Goal: Information Seeking & Learning: Learn about a topic

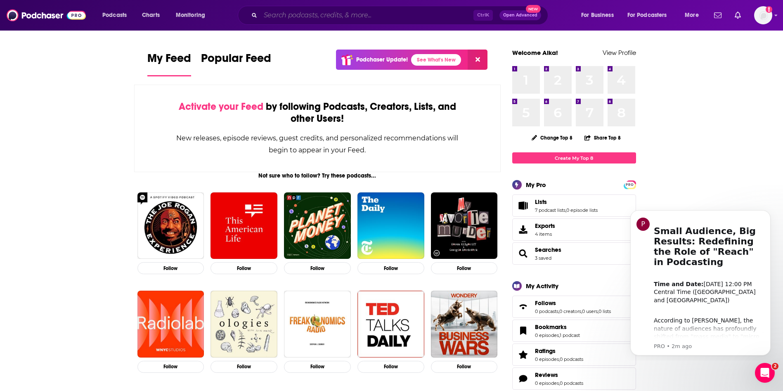
click at [345, 17] on input "Search podcasts, credits, & more..." at bounding box center [366, 15] width 213 height 13
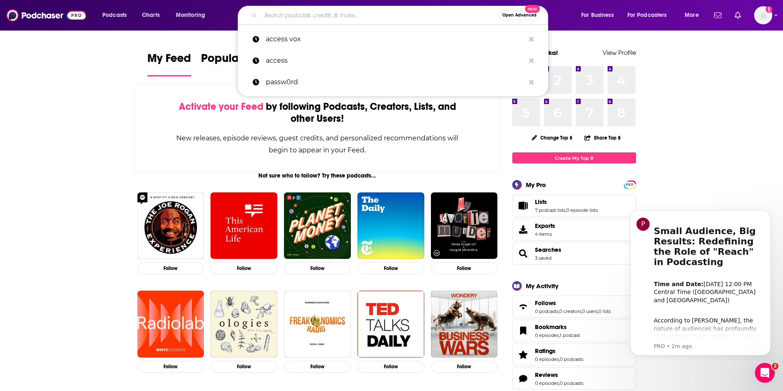
paste input "Marketing Brew"
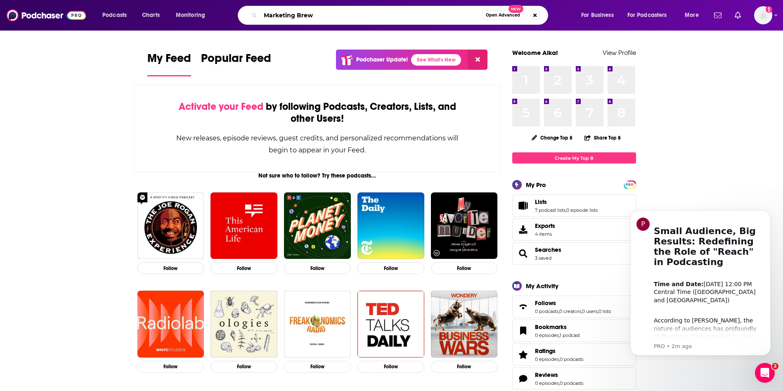
type input "Marketing Brew"
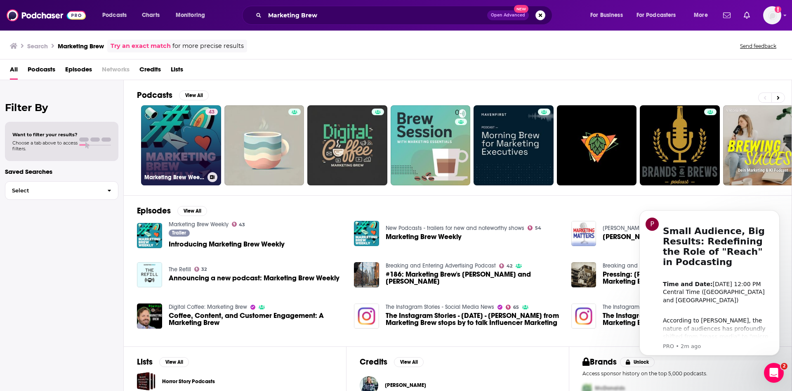
click at [214, 130] on div "43" at bounding box center [211, 140] width 12 height 64
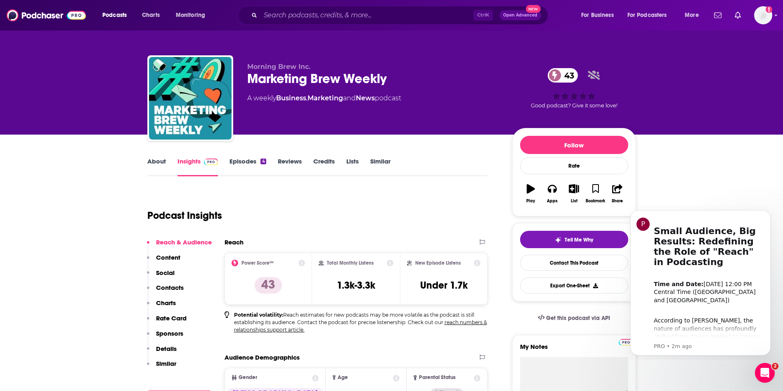
click at [244, 166] on link "Episodes 4" at bounding box center [247, 166] width 36 height 19
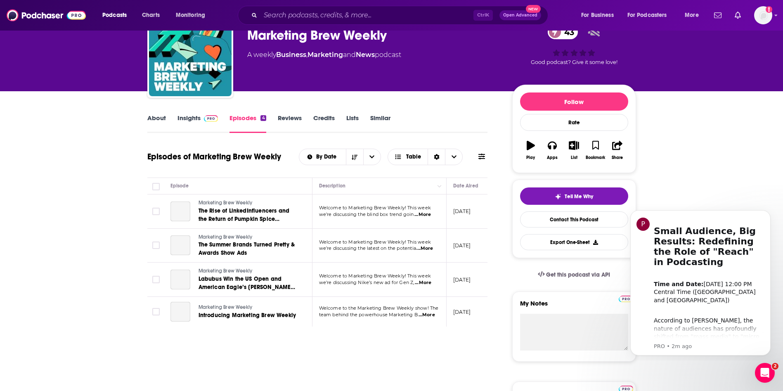
scroll to position [45, 0]
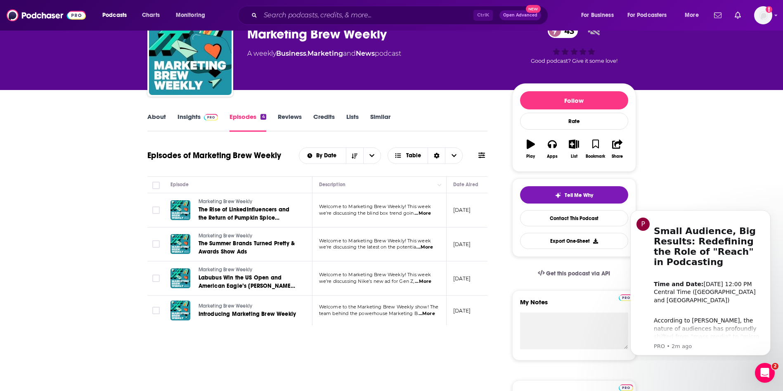
click at [198, 116] on link "Insights" at bounding box center [197, 122] width 41 height 19
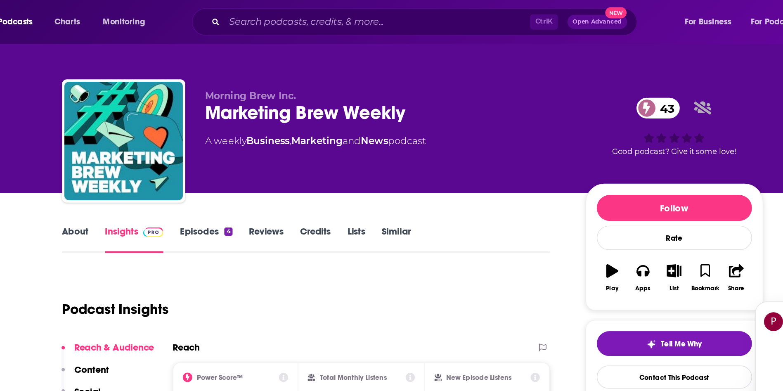
click at [249, 160] on link "Episodes 4" at bounding box center [247, 166] width 36 height 19
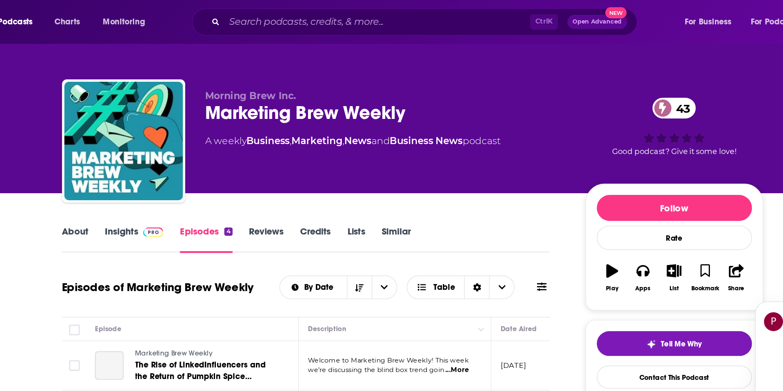
scroll to position [76, 0]
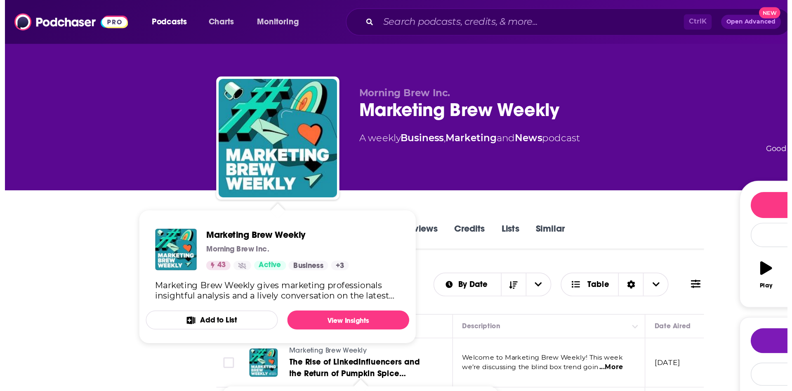
scroll to position [0, 0]
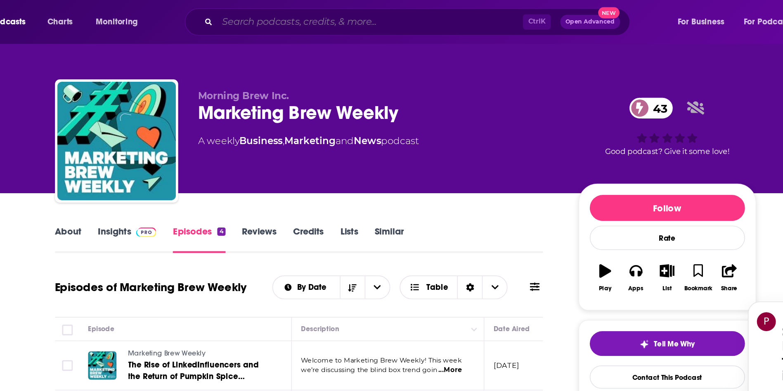
click at [291, 14] on input "Search podcasts, credits, & more..." at bounding box center [366, 15] width 213 height 13
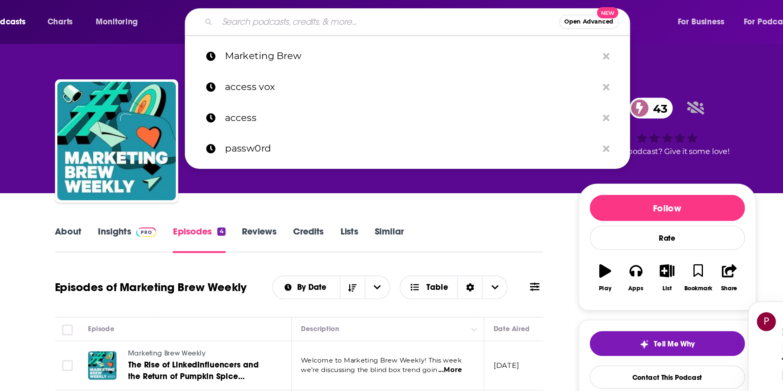
type input "M"
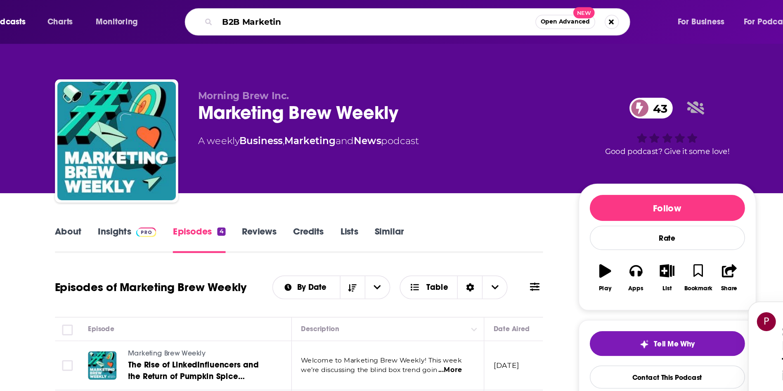
type input "B2B Marketing"
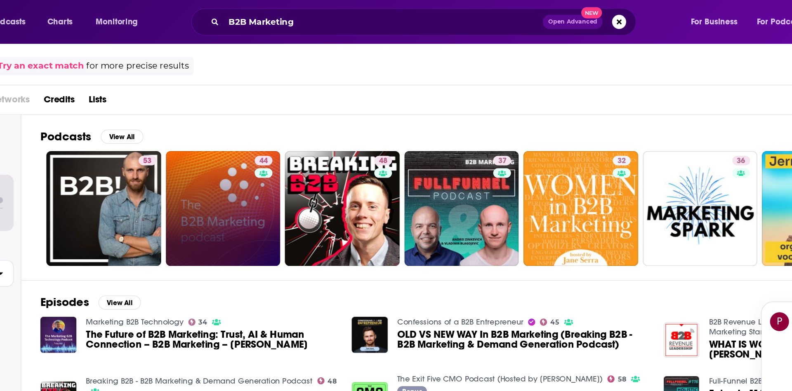
scroll to position [75, 0]
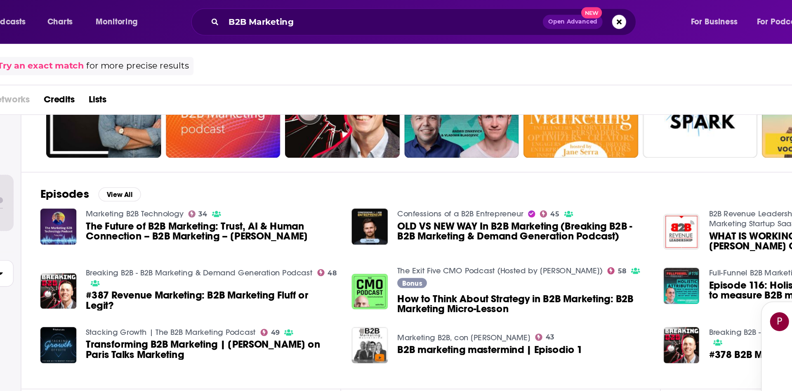
drag, startPoint x: 145, startPoint y: 160, endPoint x: 300, endPoint y: 125, distance: 159.0
click at [300, 125] on div "Episodes View All Marketing B2B Technology 34 The Future of B2B Marketing: Trus…" at bounding box center [458, 195] width 668 height 151
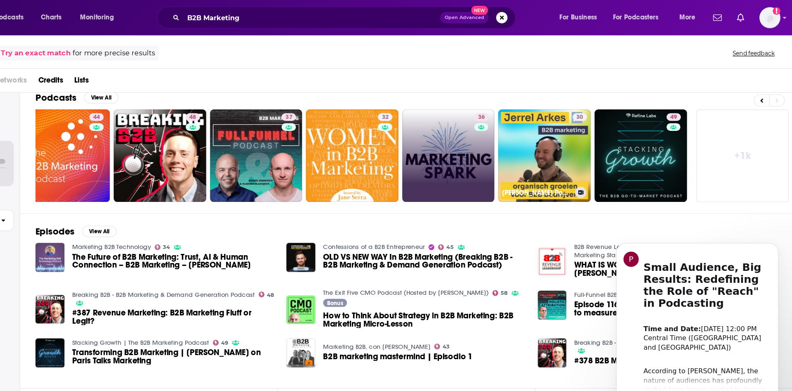
scroll to position [0, 0]
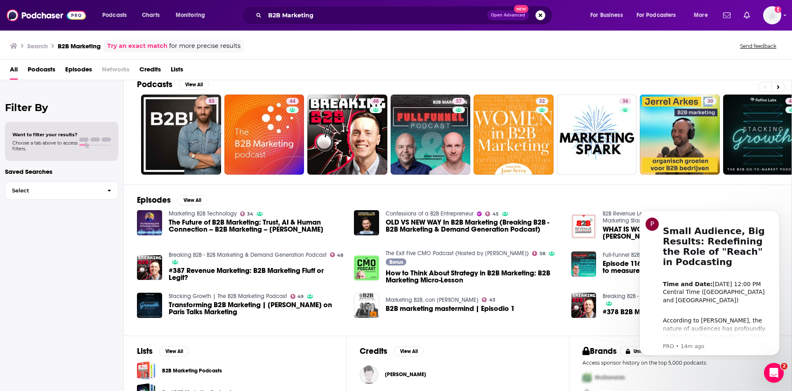
click at [42, 66] on span "Podcasts" at bounding box center [42, 71] width 28 height 17
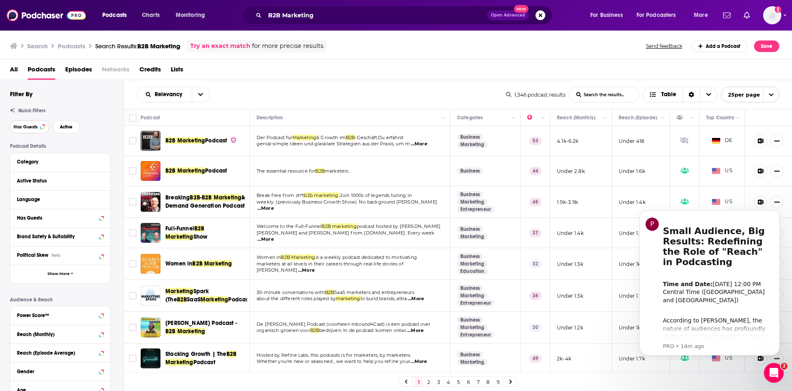
click at [40, 127] on button "Has Guests" at bounding box center [30, 126] width 40 height 13
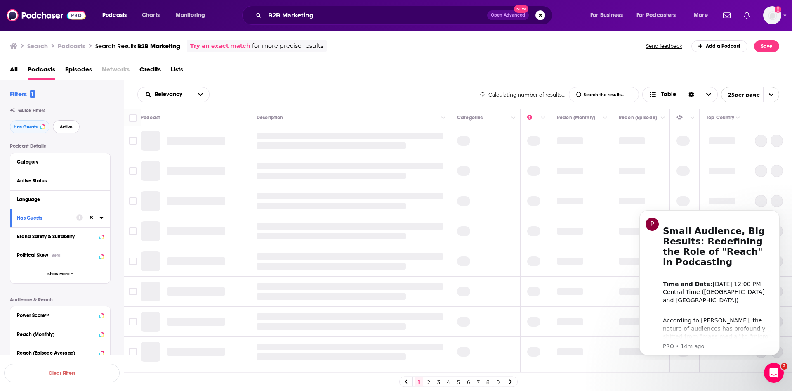
click at [61, 129] on span "Active" at bounding box center [66, 127] width 13 height 5
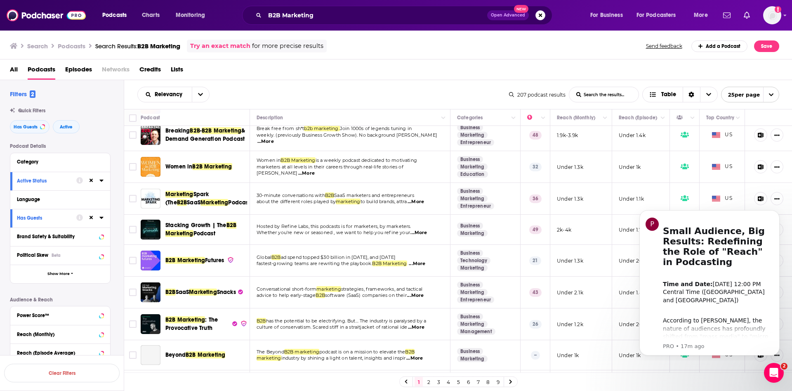
scroll to position [37, 0]
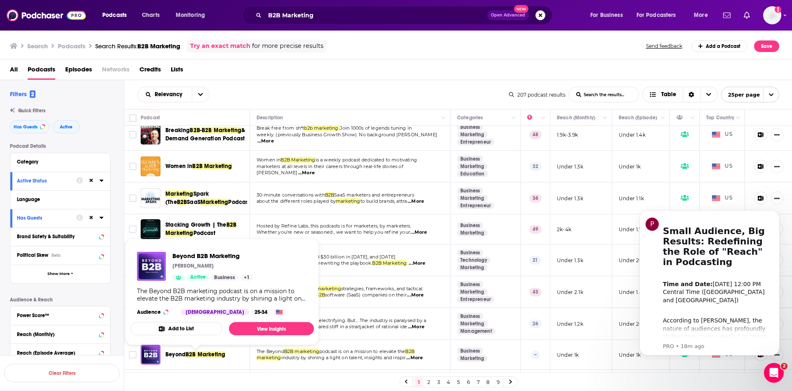
click at [182, 358] on span "Beyond" at bounding box center [175, 354] width 20 height 7
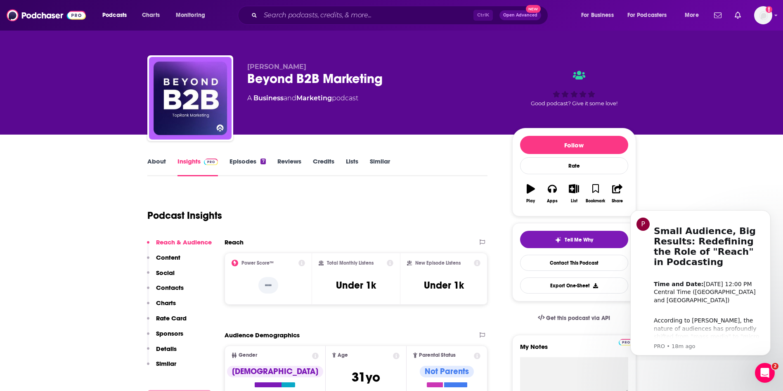
click at [153, 161] on link "About" at bounding box center [156, 166] width 19 height 19
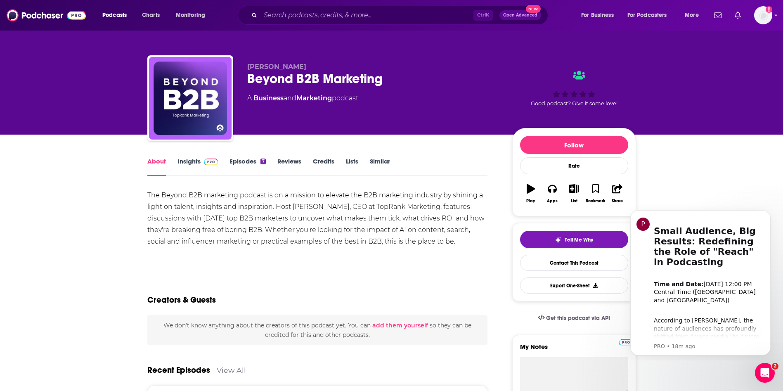
click at [320, 236] on div "The Beyond B2B marketing podcast is on a mission to elevate the B2B marketing i…" at bounding box center [317, 218] width 340 height 58
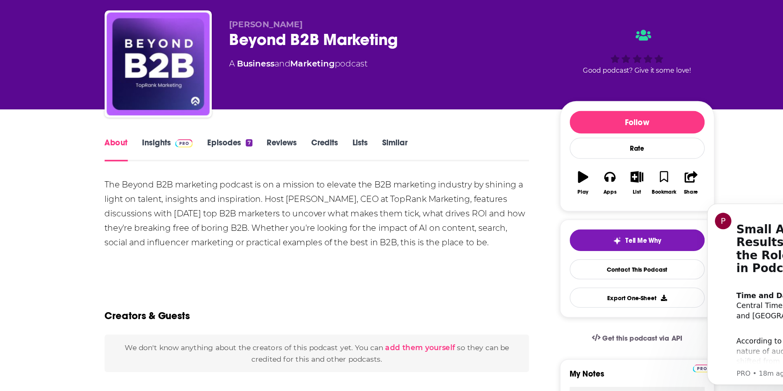
click at [401, 208] on div "The Beyond B2B marketing podcast is on a mission to elevate the B2B marketing i…" at bounding box center [317, 218] width 340 height 58
click at [347, 229] on div "The Beyond B2B marketing podcast is on a mission to elevate the B2B marketing i…" at bounding box center [317, 218] width 340 height 58
drag, startPoint x: 420, startPoint y: 206, endPoint x: 356, endPoint y: 207, distance: 63.5
click at [356, 207] on div "The Beyond B2B marketing podcast is on a mission to elevate the B2B marketing i…" at bounding box center [317, 218] width 340 height 58
copy div "TopRank Marketing"
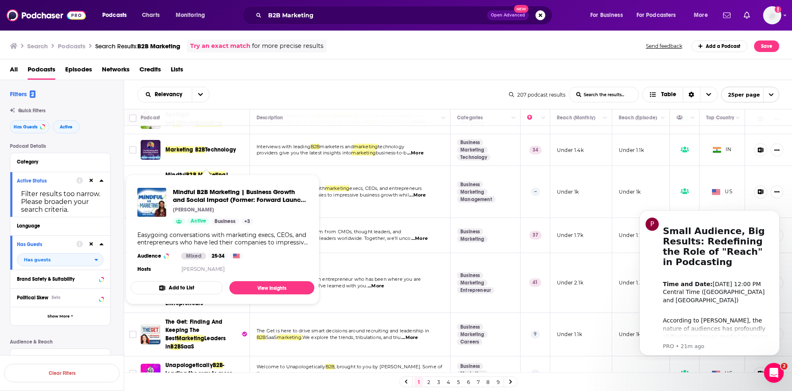
scroll to position [599, 0]
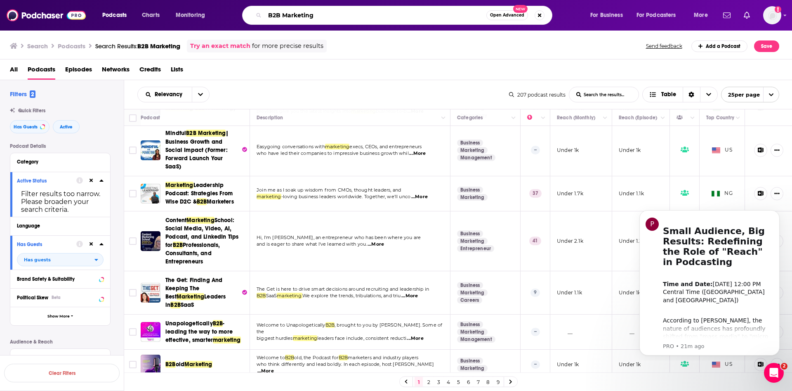
drag, startPoint x: 318, startPoint y: 16, endPoint x: 230, endPoint y: 1, distance: 90.0
click at [230, 1] on div "Podcasts Charts Monitoring B2B Marketing Open Advanced New For Business For Pod…" at bounding box center [396, 15] width 792 height 31
type input "Tech marketing"
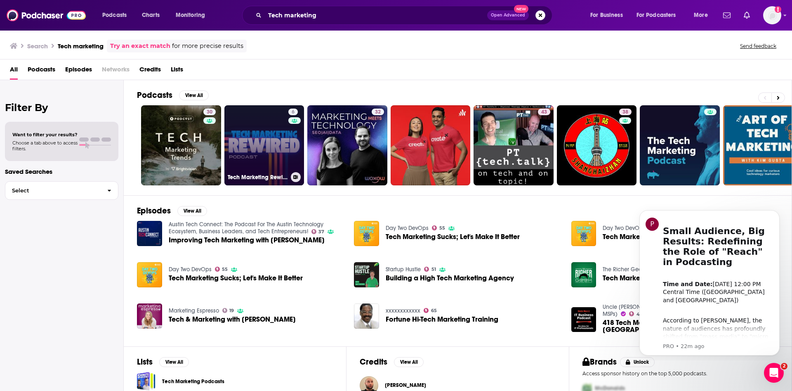
click at [278, 140] on link "6 Tech Marketing Rewired" at bounding box center [264, 145] width 80 height 80
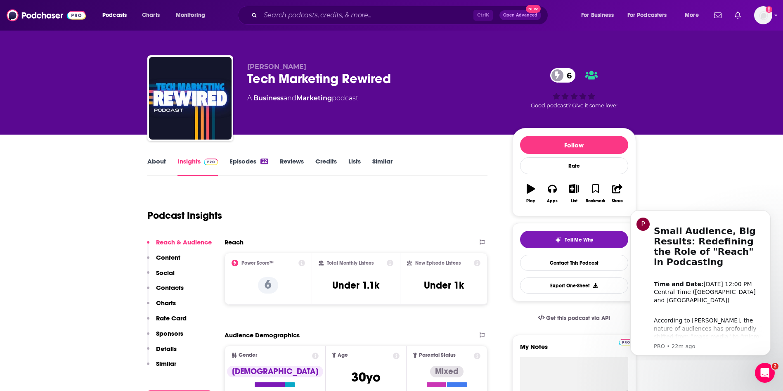
click at [161, 168] on link "About" at bounding box center [156, 166] width 19 height 19
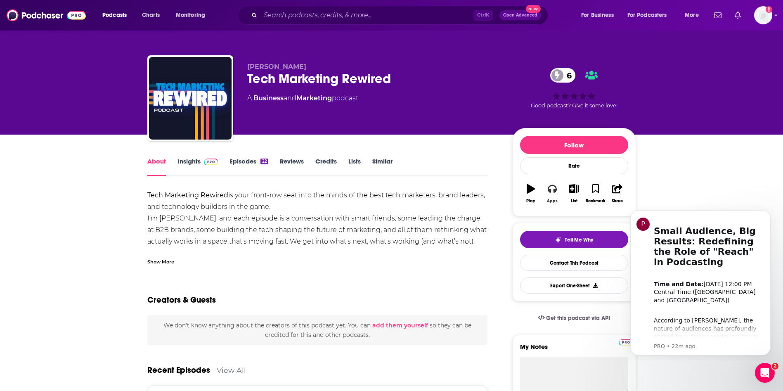
click at [556, 193] on button "Apps" at bounding box center [551, 194] width 21 height 30
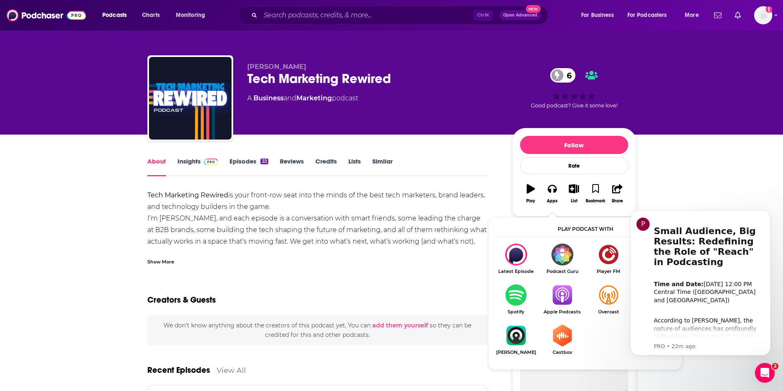
click at [566, 292] on img "Show Listen On dropdown" at bounding box center [562, 295] width 46 height 22
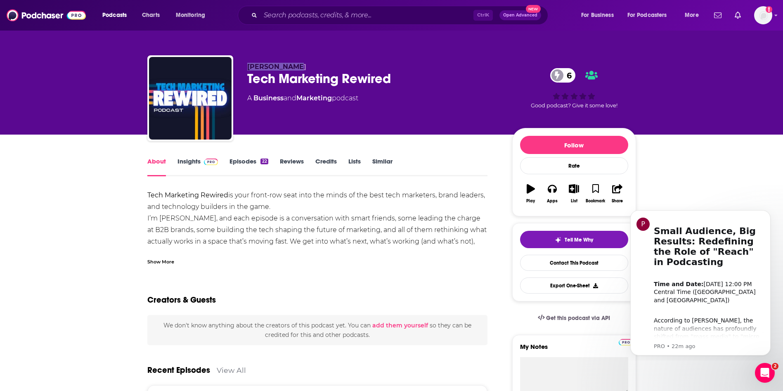
drag, startPoint x: 295, startPoint y: 67, endPoint x: 245, endPoint y: 63, distance: 49.7
click at [245, 63] on div "Kevin Kerner Tech Marketing Rewired 6 A Business and Marketing podcast 6 Good p…" at bounding box center [391, 99] width 488 height 89
copy span "Kevin Kerner"
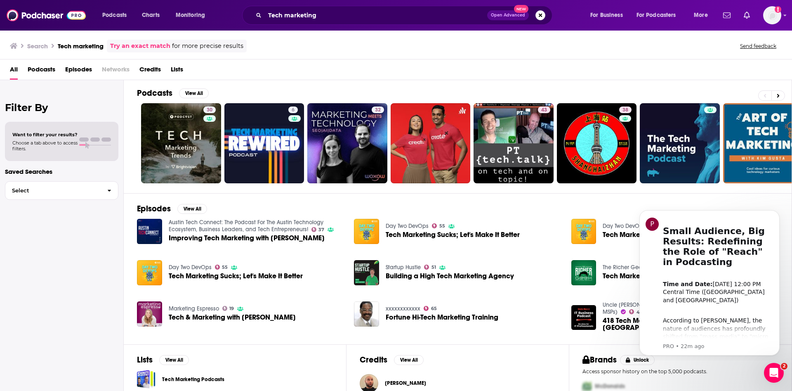
scroll to position [2, 0]
click at [39, 69] on span "Podcasts" at bounding box center [42, 71] width 28 height 17
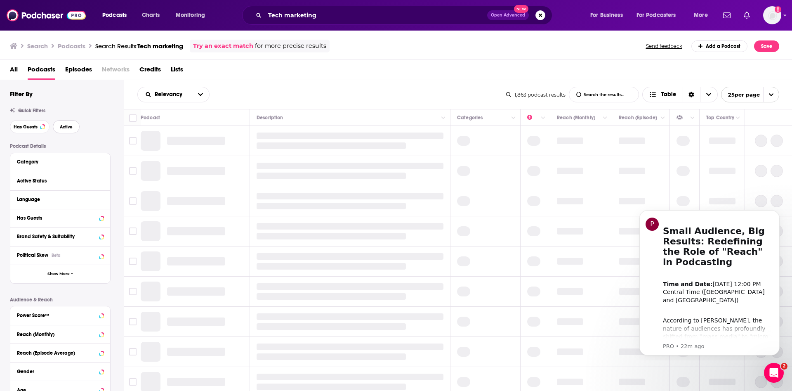
click at [61, 125] on span "Active" at bounding box center [66, 127] width 13 height 5
click at [29, 125] on span "Has Guests" at bounding box center [26, 127] width 24 height 5
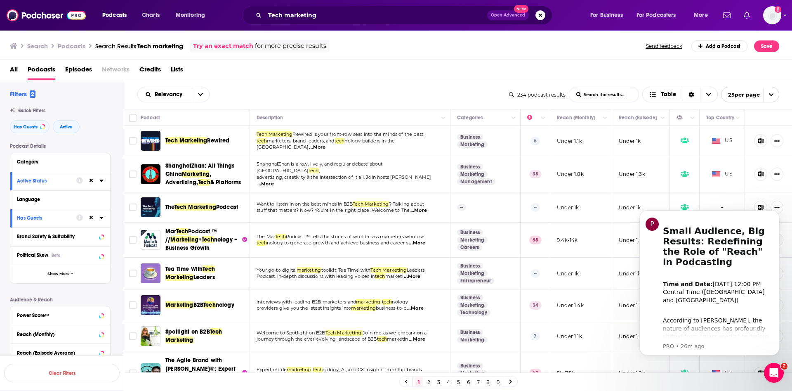
click at [202, 141] on span "Tech Marketing" at bounding box center [186, 140] width 42 height 7
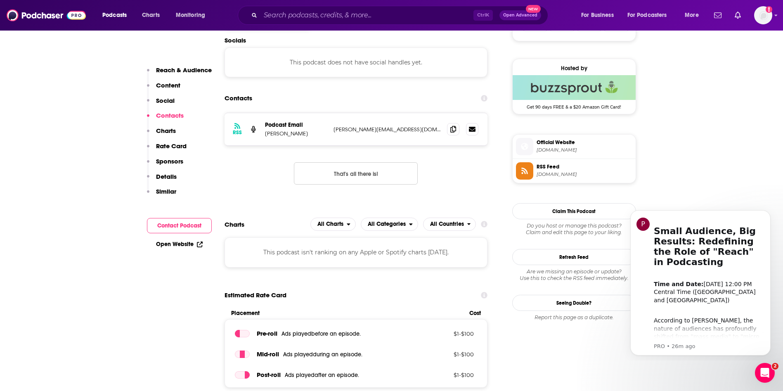
scroll to position [577, 0]
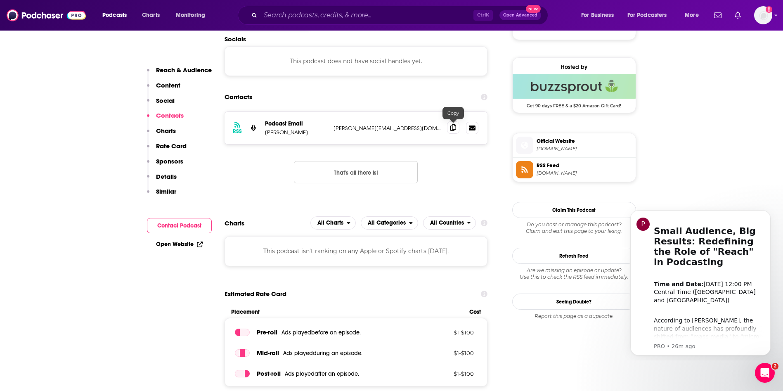
click at [451, 128] on icon at bounding box center [453, 127] width 6 height 7
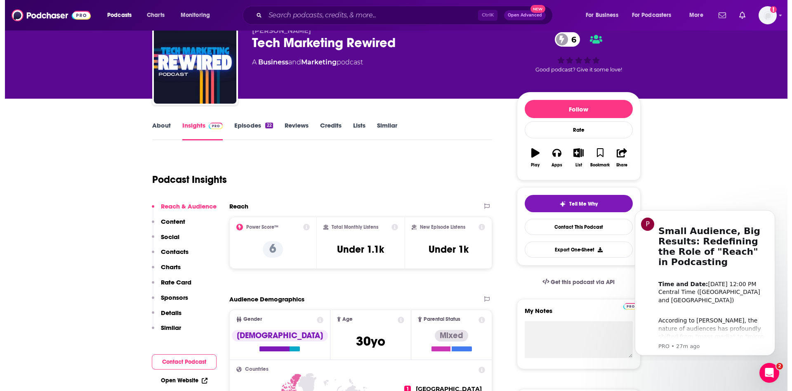
scroll to position [0, 0]
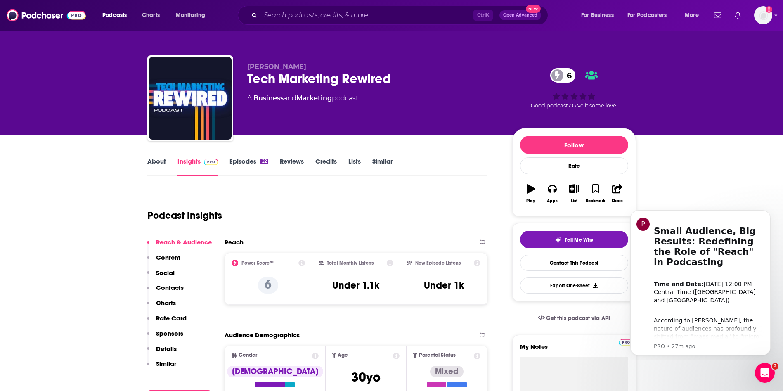
click at [149, 167] on link "About" at bounding box center [156, 166] width 19 height 19
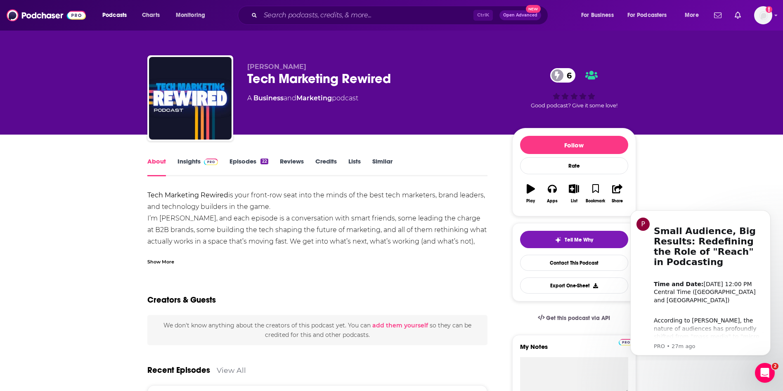
click at [170, 262] on div "Show More" at bounding box center [160, 261] width 27 height 8
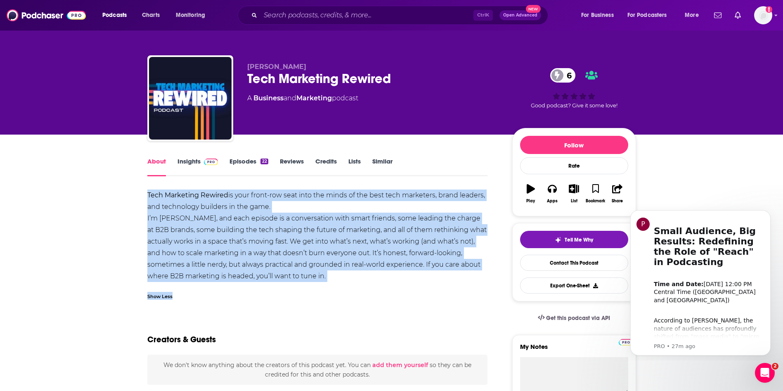
drag, startPoint x: 340, startPoint y: 283, endPoint x: 146, endPoint y: 193, distance: 213.9
copy div "Tech Marketing Rewired is your front-row seat into the minds of the best tech m…"
click at [270, 260] on div "Tech Marketing Rewired is your front-row seat into the minds of the best tech m…" at bounding box center [317, 235] width 340 height 92
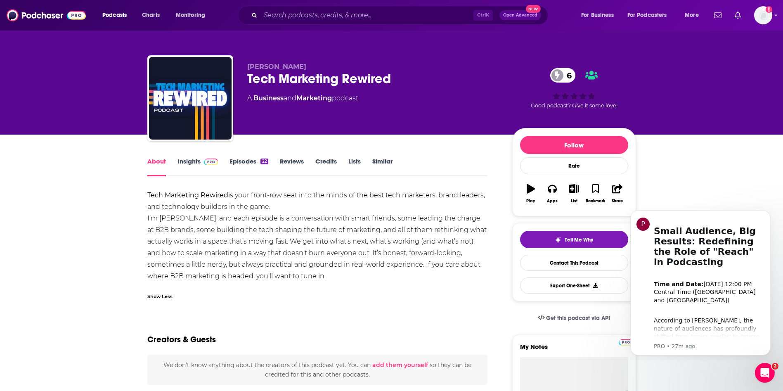
drag, startPoint x: 334, startPoint y: 274, endPoint x: 147, endPoint y: 193, distance: 203.2
click at [147, 193] on div "Tech Marketing Rewired is your front-row seat into the minds of the best tech m…" at bounding box center [317, 235] width 340 height 92
copy div "Tech Marketing Rewired is your front-row seat into the minds of the best tech m…"
click at [338, 225] on div "Tech Marketing Rewired is your front-row seat into the minds of the best tech m…" at bounding box center [317, 235] width 340 height 92
drag, startPoint x: 329, startPoint y: 277, endPoint x: 148, endPoint y: 193, distance: 199.7
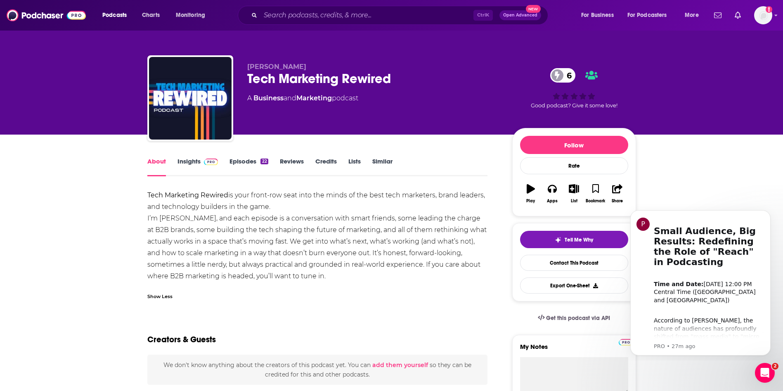
click at [148, 193] on div "Tech Marketing Rewired is your front-row seat into the minds of the best tech m…" at bounding box center [317, 235] width 340 height 92
copy div "Tech Marketing Rewired is your front-row seat into the minds of the best tech m…"
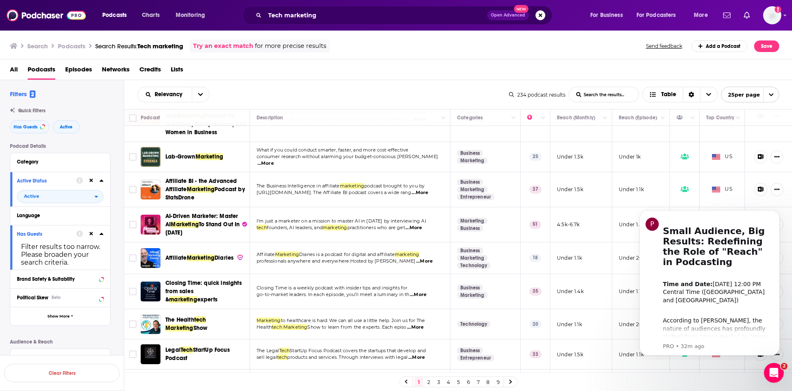
scroll to position [627, 0]
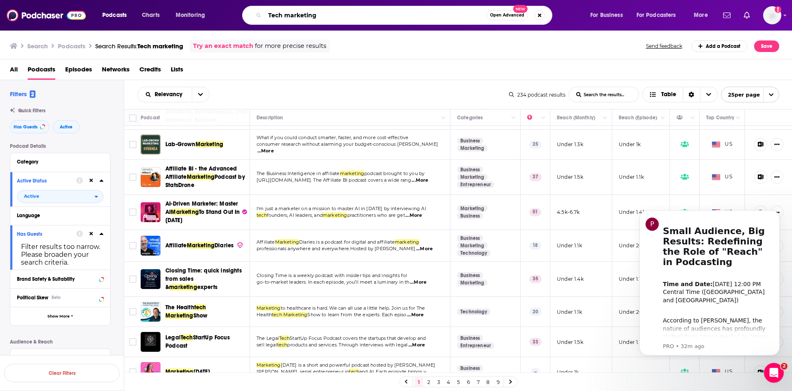
click at [276, 14] on input "Tech marketing" at bounding box center [376, 15] width 222 height 13
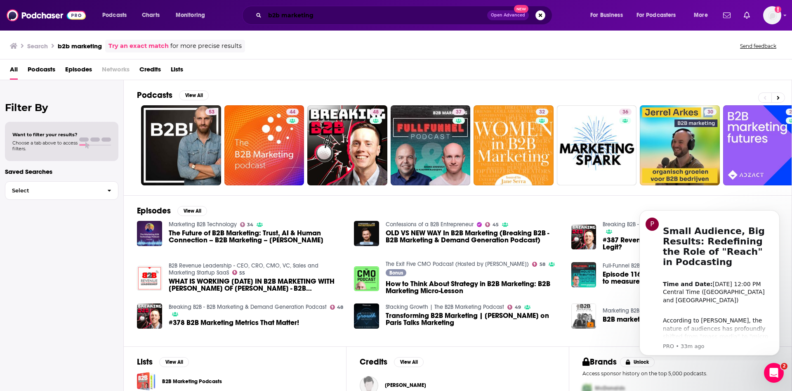
click at [281, 17] on input "b2b marketing" at bounding box center [376, 15] width 222 height 13
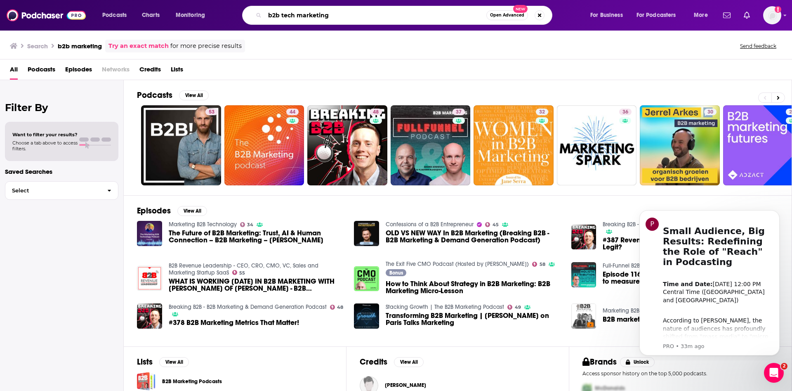
type input "b2b tech marketing"
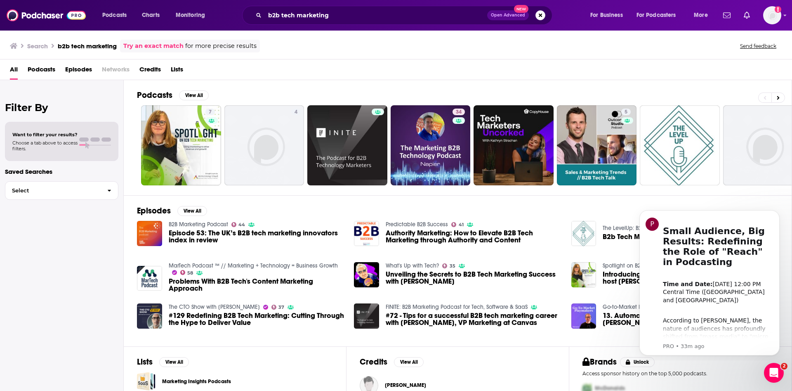
click at [36, 65] on span "Podcasts" at bounding box center [42, 71] width 28 height 17
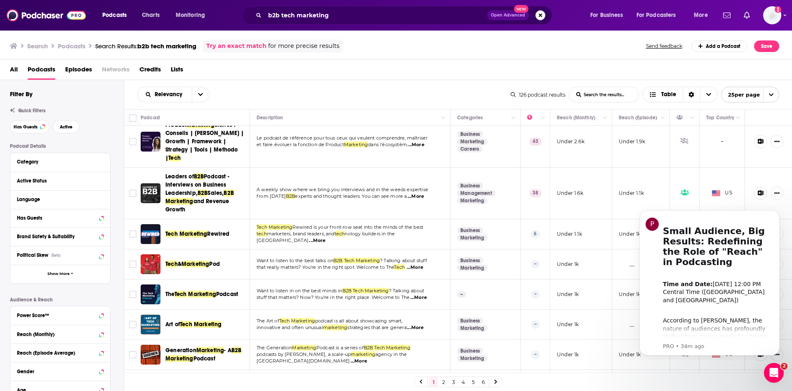
scroll to position [457, 0]
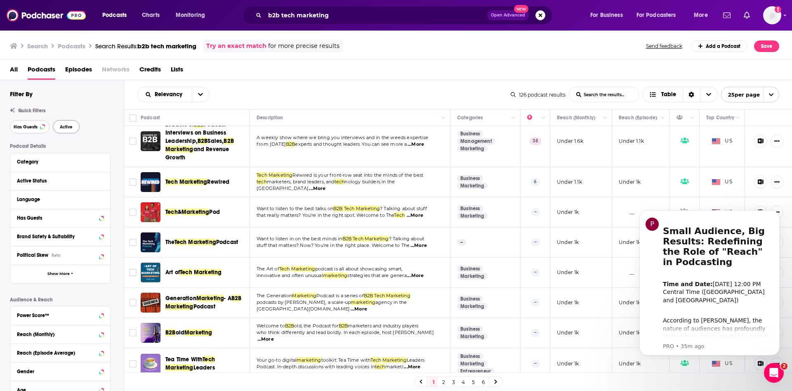
drag, startPoint x: 30, startPoint y: 127, endPoint x: 72, endPoint y: 126, distance: 42.1
click at [30, 127] on span "Has Guests" at bounding box center [26, 127] width 24 height 5
click at [72, 126] on span "Active" at bounding box center [66, 127] width 13 height 5
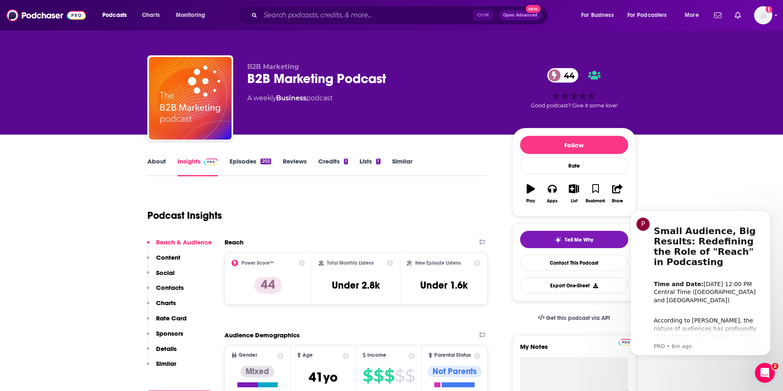
click at [159, 163] on link "About" at bounding box center [156, 166] width 19 height 19
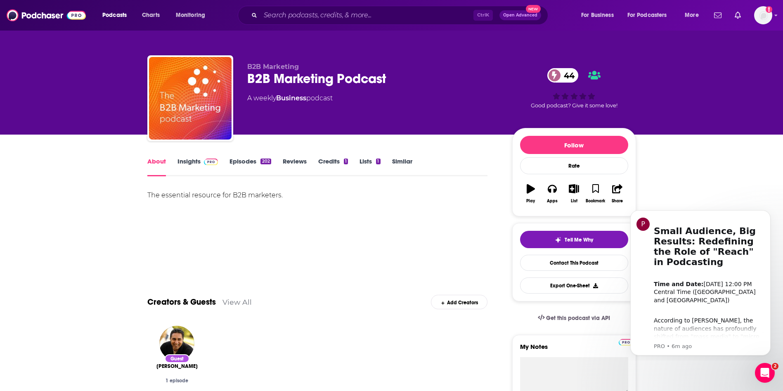
click at [192, 165] on link "Insights" at bounding box center [197, 166] width 41 height 19
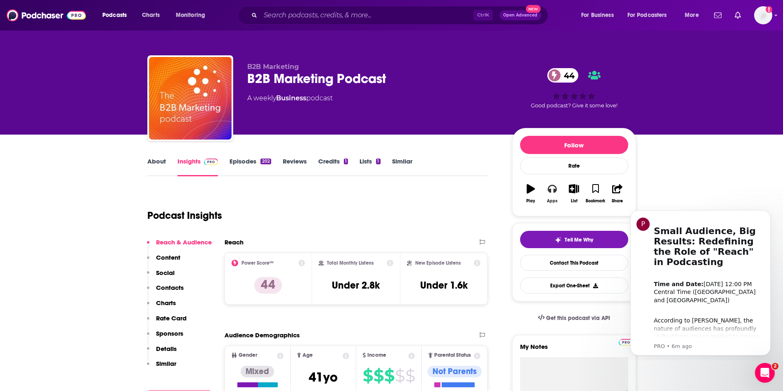
click at [555, 199] on div "Apps" at bounding box center [552, 200] width 11 height 5
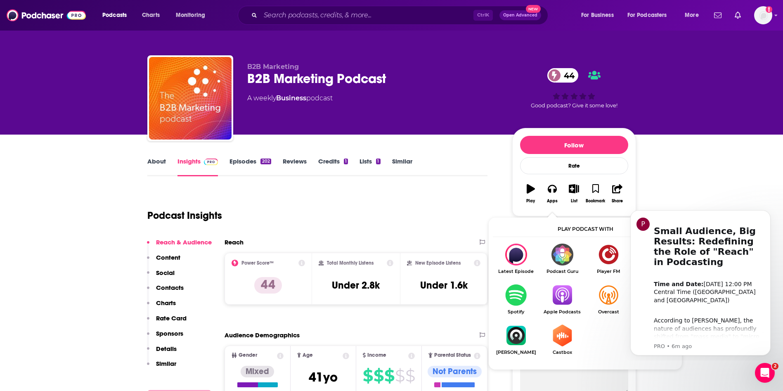
click at [562, 289] on img "Show Listen On dropdown" at bounding box center [562, 295] width 46 height 22
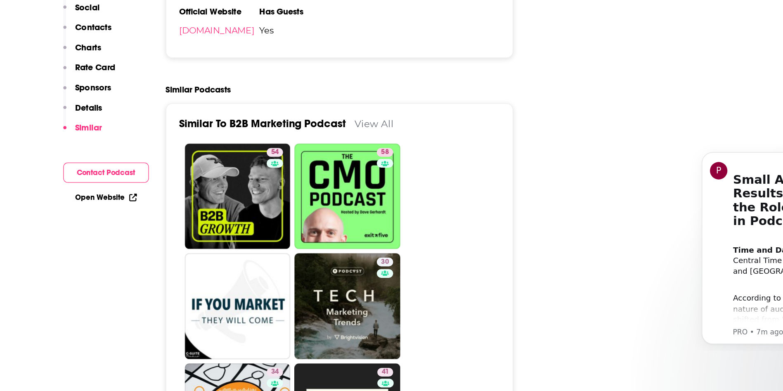
scroll to position [1326, 0]
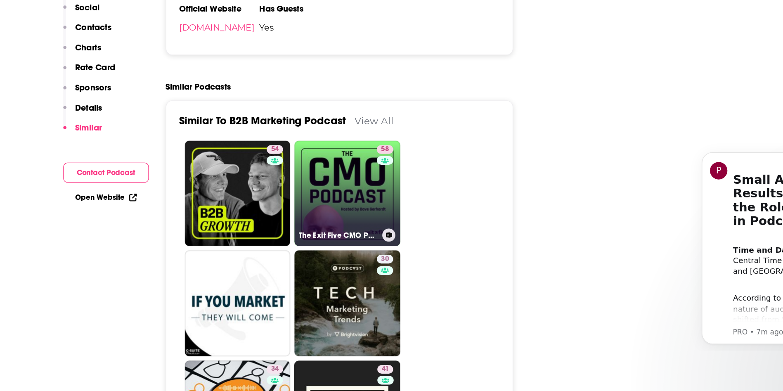
click at [359, 210] on link "58 The Exit Five CMO Podcast (Hosted by Dave Gerhardt)" at bounding box center [362, 241] width 80 height 80
type input "https://www.podchaser.com/podcasts/the-exit-five-cmo-podcast-host-2628644"
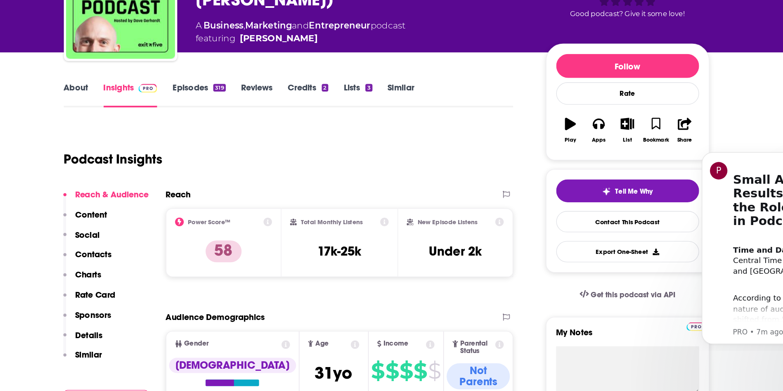
click at [162, 169] on link "About" at bounding box center [156, 166] width 19 height 19
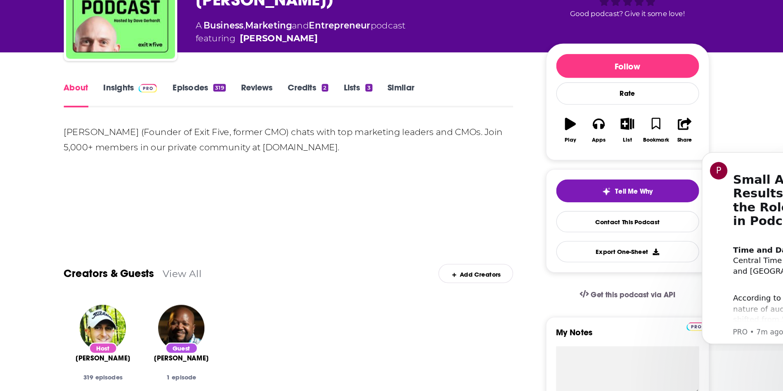
click at [278, 213] on div "Dave Gerhardt (Founder of Exit Five, former CMO) chats with top marketing leade…" at bounding box center [317, 218] width 340 height 58
drag, startPoint x: 235, startPoint y: 193, endPoint x: 263, endPoint y: 196, distance: 28.2
click at [263, 196] on div "Dave Gerhardt (Founder of Exit Five, former CMO) chats with top marketing leade…" at bounding box center [317, 200] width 340 height 23
copy div "Exit Five"
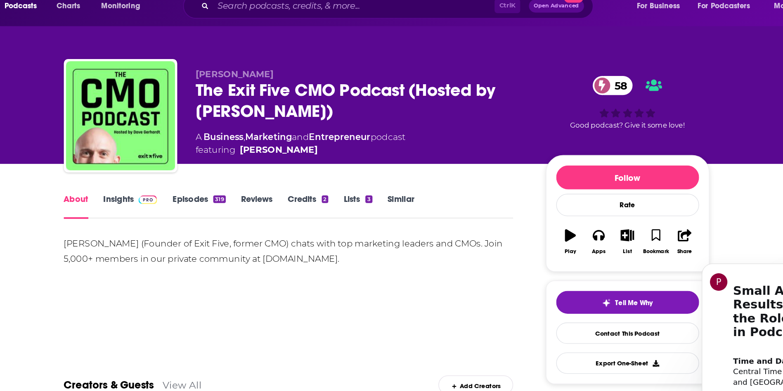
click at [174, 199] on div "Dave Gerhardt (Founder of Exit Five, former CMO) chats with top marketing leade…" at bounding box center [317, 200] width 340 height 23
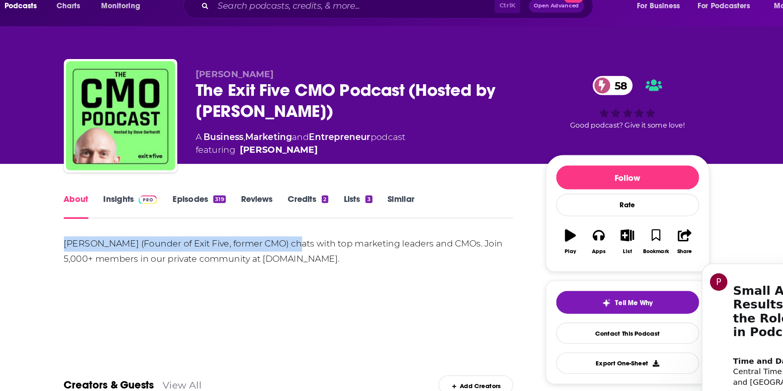
drag, startPoint x: 146, startPoint y: 194, endPoint x: 321, endPoint y: 200, distance: 174.2
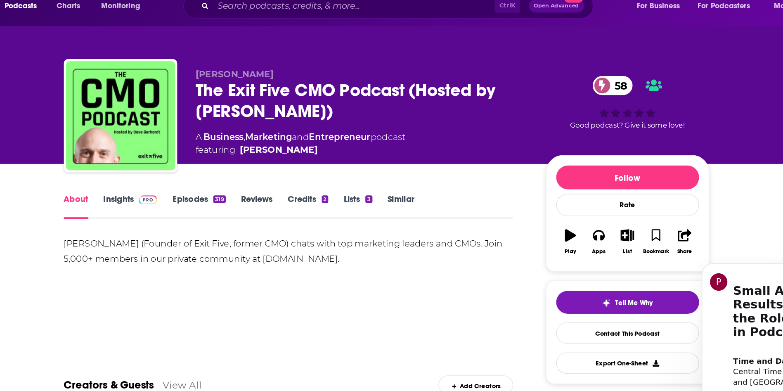
click at [322, 200] on div "Dave Gerhardt (Founder of Exit Five, former CMO) chats with top marketing leade…" at bounding box center [317, 200] width 340 height 23
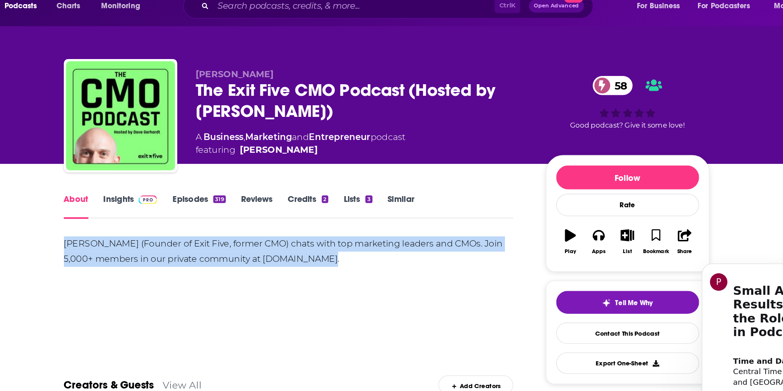
drag, startPoint x: 342, startPoint y: 207, endPoint x: 138, endPoint y: 192, distance: 203.9
copy div "Dave Gerhardt (Founder of Exit Five, former CMO) chats with top marketing leade…"
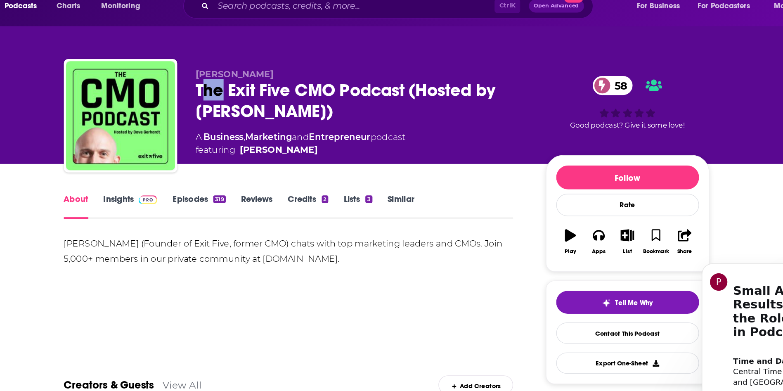
drag, startPoint x: 250, startPoint y: 78, endPoint x: 267, endPoint y: 80, distance: 16.6
click at [267, 80] on div "The Exit Five CMO Podcast (Hosted by Dave Gerhardt) 58" at bounding box center [373, 87] width 252 height 32
click at [245, 79] on div "Dave Gerhardt The Exit Five CMO Podcast (Hosted by Dave Gerhardt) 58 A Business…" at bounding box center [391, 99] width 488 height 89
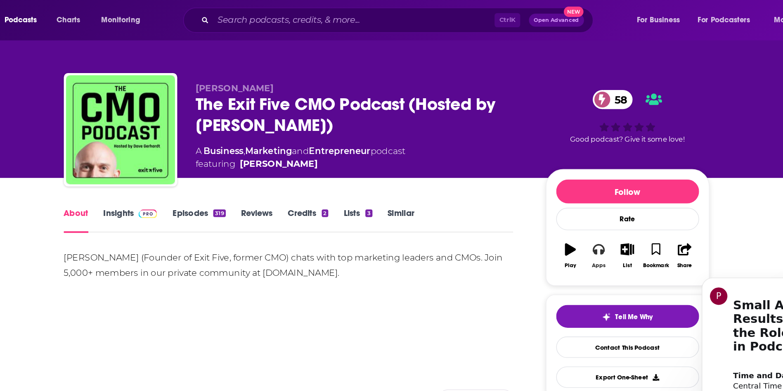
click at [547, 192] on icon "button" at bounding box center [551, 188] width 9 height 9
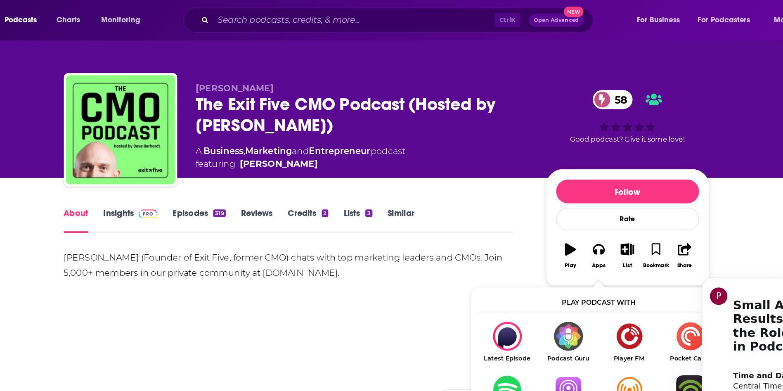
click at [531, 290] on img "Show Listen On dropdown" at bounding box center [529, 295] width 46 height 22
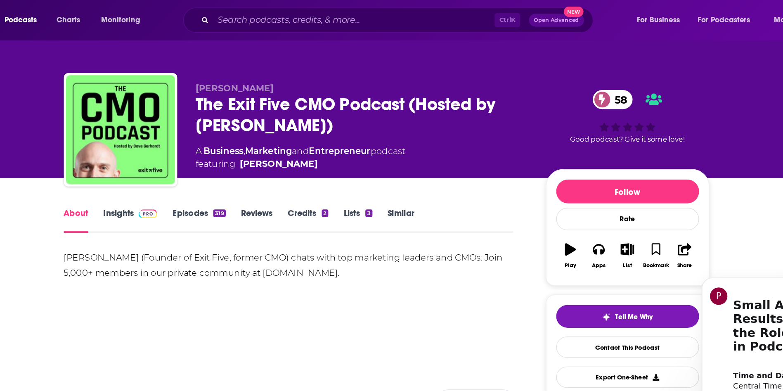
click at [193, 164] on link "Insights" at bounding box center [197, 166] width 41 height 19
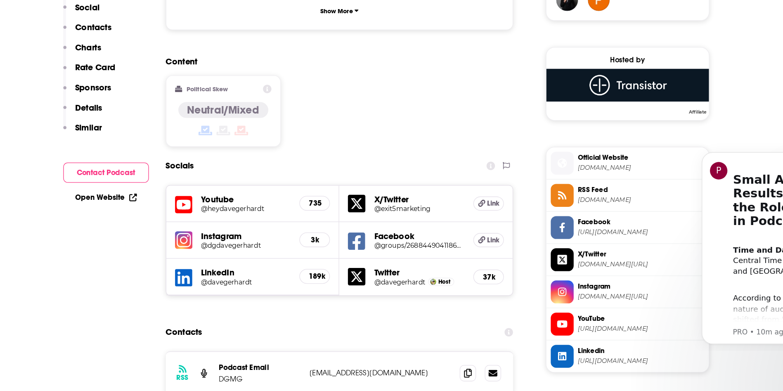
scroll to position [571, 0]
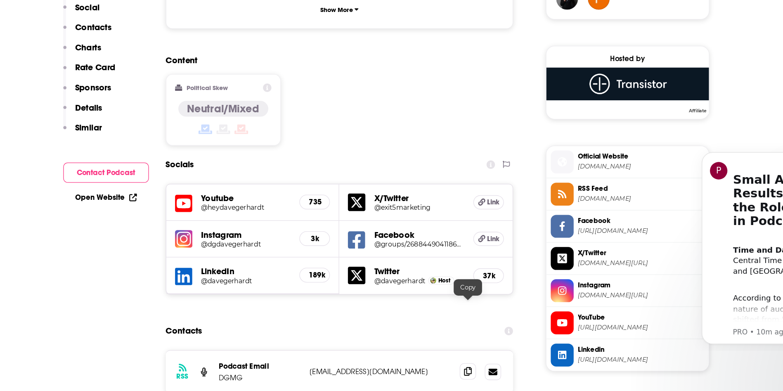
click at [457, 370] on span at bounding box center [453, 376] width 12 height 12
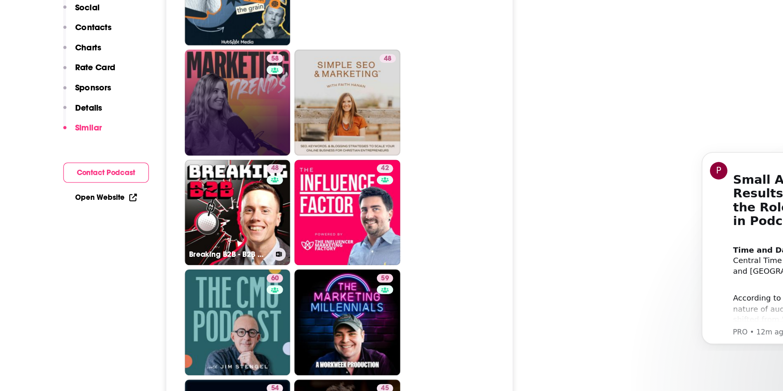
scroll to position [1739, 0]
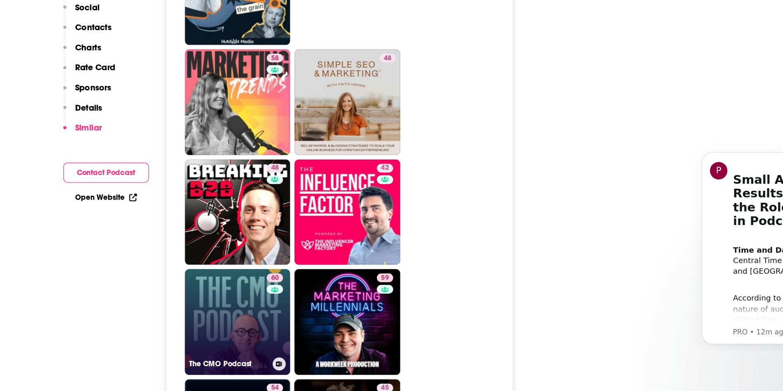
click at [284, 301] on link "60 The CMO Podcast" at bounding box center [279, 338] width 80 height 80
type input "https://www.podchaser.com/podcasts/the-cmo-podcast-848718"
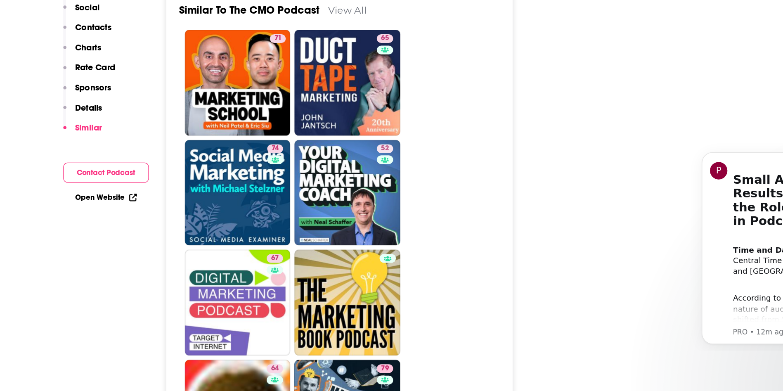
scroll to position [1749, 0]
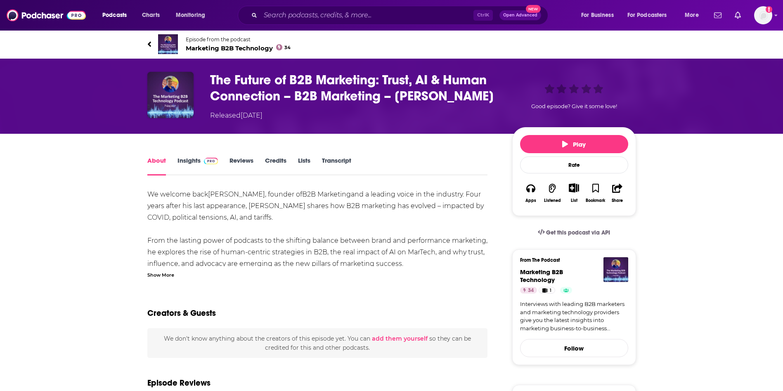
click at [236, 50] on span "Marketing B2B Technology 34" at bounding box center [238, 48] width 105 height 8
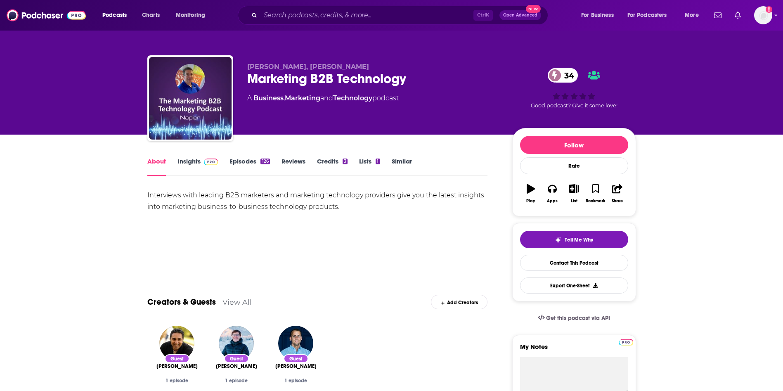
click at [187, 161] on link "Insights" at bounding box center [197, 166] width 41 height 19
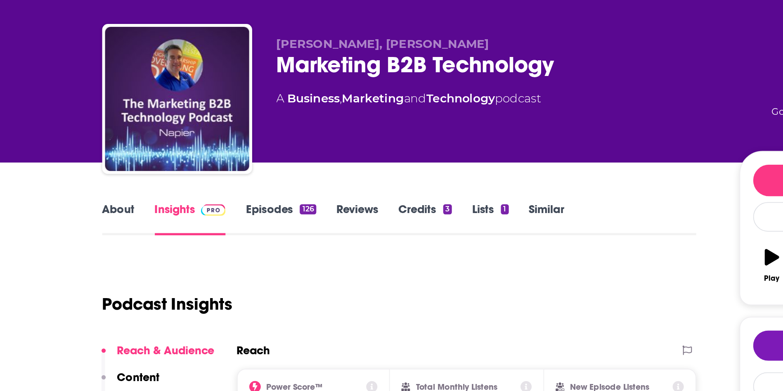
click at [311, 68] on span "[PERSON_NAME], [PERSON_NAME]" at bounding box center [308, 67] width 122 height 8
copy span "Napier"
click at [155, 168] on link "About" at bounding box center [156, 166] width 19 height 19
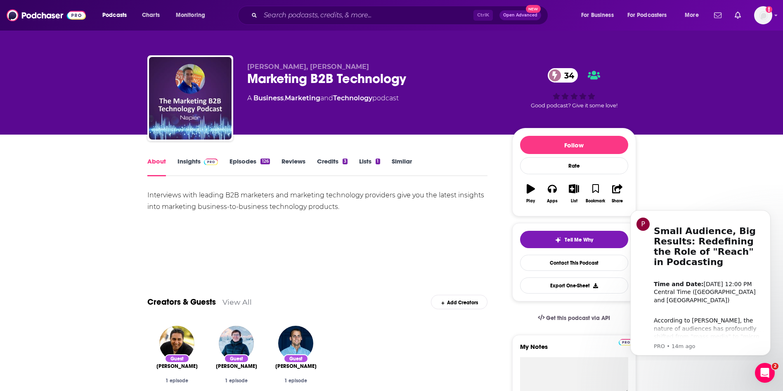
click at [181, 163] on link "Insights" at bounding box center [197, 166] width 41 height 19
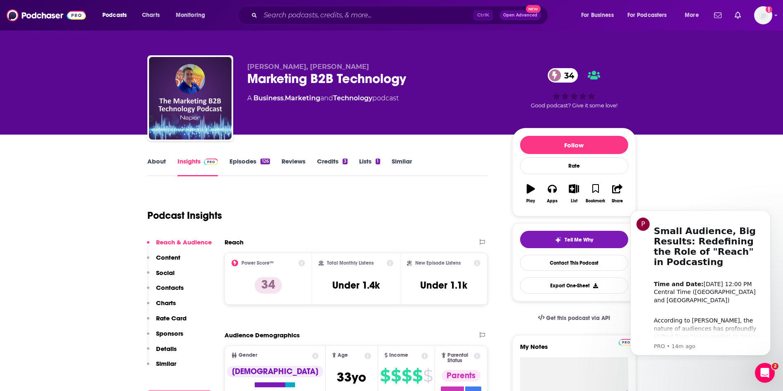
click at [245, 169] on link "Episodes 126" at bounding box center [249, 166] width 40 height 19
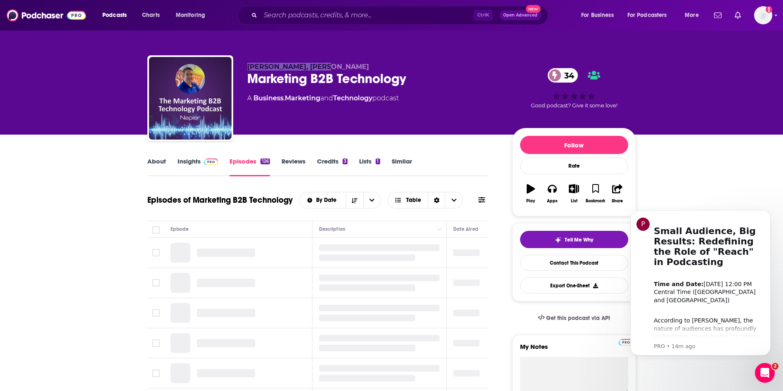
drag, startPoint x: 249, startPoint y: 65, endPoint x: 349, endPoint y: 65, distance: 99.4
click at [349, 65] on p "Mike Maynard, Napier" at bounding box center [373, 67] width 252 height 8
copy span "Mike Maynard, Napier"
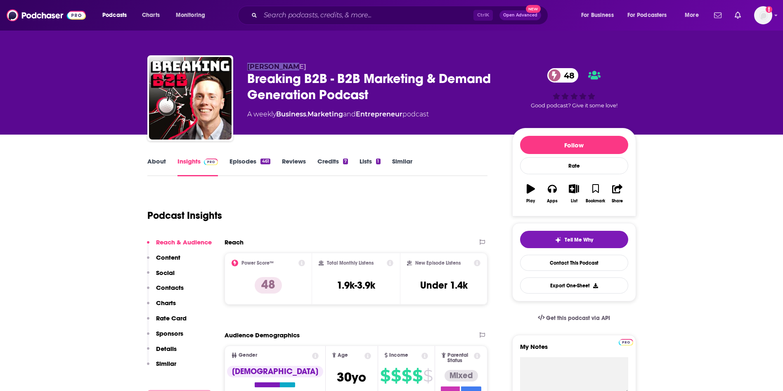
drag, startPoint x: 298, startPoint y: 67, endPoint x: 244, endPoint y: 64, distance: 54.1
click at [244, 64] on div "Sam Dunning Breaking B2B - B2B Marketing & Demand Generation Podcast 48 A weekl…" at bounding box center [391, 99] width 488 height 89
copy span "[PERSON_NAME]"
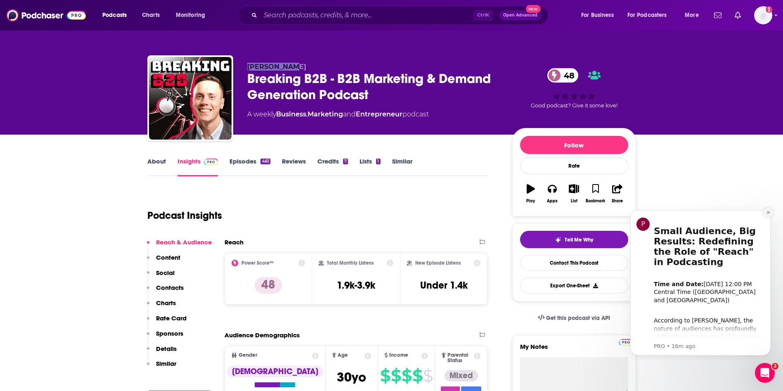
click at [771, 210] on button "Dismiss notification" at bounding box center [767, 212] width 11 height 11
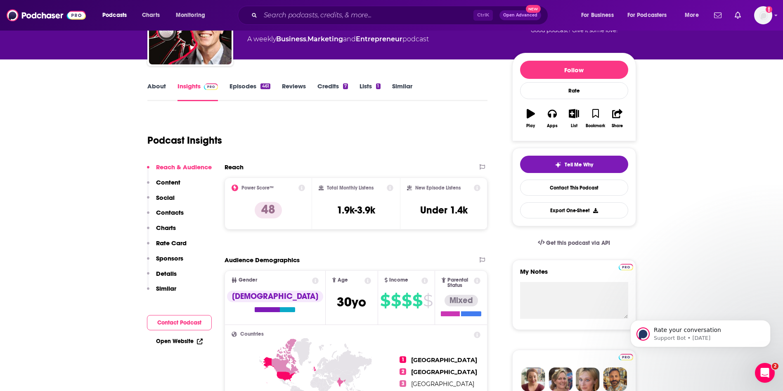
scroll to position [74, 0]
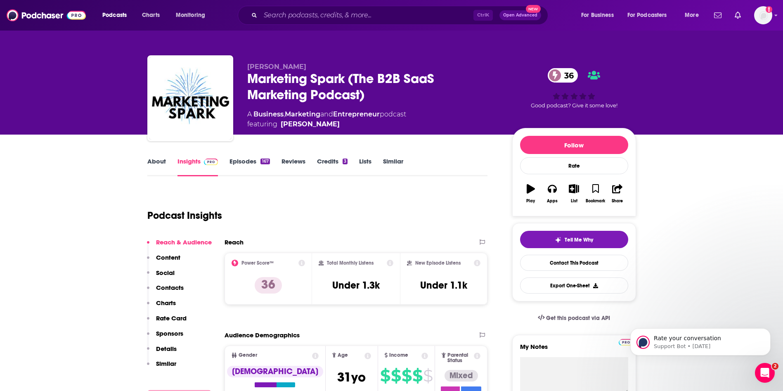
click at [773, 331] on div "Rate your conversation Support Bot • [DATE]" at bounding box center [700, 303] width 152 height 103
click at [768, 331] on icon "Dismiss notification" at bounding box center [768, 330] width 5 height 5
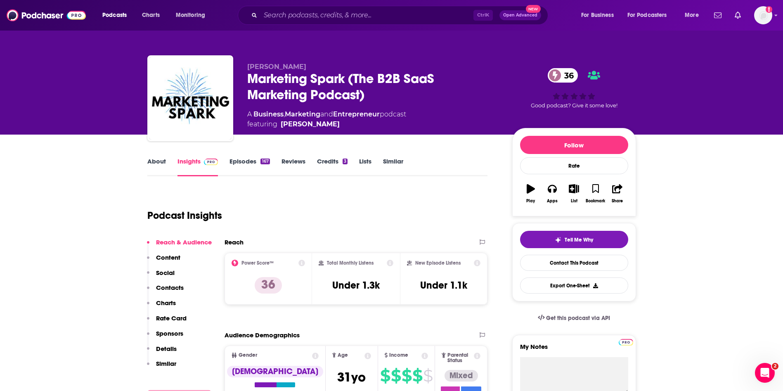
drag, startPoint x: 328, startPoint y: 124, endPoint x: 319, endPoint y: 123, distance: 9.1
click at [319, 123] on span "featuring [PERSON_NAME]" at bounding box center [326, 124] width 159 height 10
copy span "[PERSON_NAME]"
drag, startPoint x: 245, startPoint y: 74, endPoint x: 346, endPoint y: 78, distance: 100.3
click at [346, 78] on div "Mark Evans Marketing Spark (The B2B SaaS Marketing Podcast) 36 A Business , Mar…" at bounding box center [391, 99] width 488 height 89
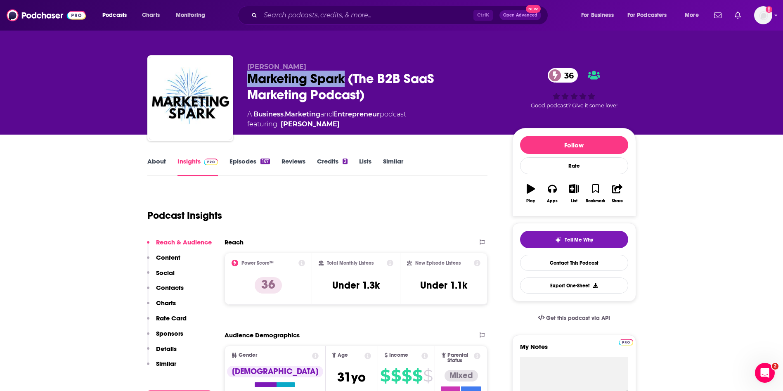
copy h2 "Marketing Spark"
click at [159, 160] on link "About" at bounding box center [156, 166] width 19 height 19
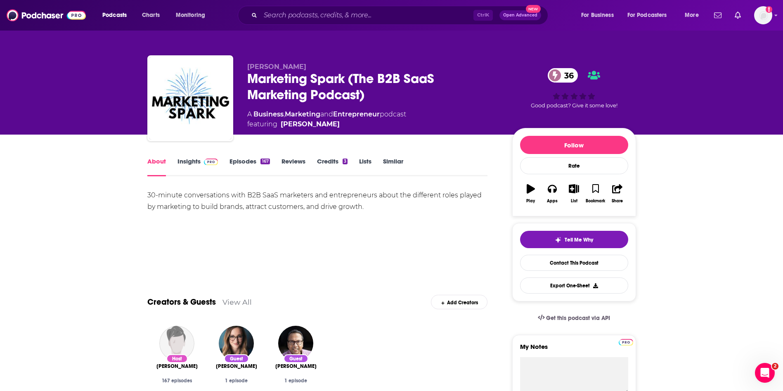
click at [251, 165] on link "Episodes 167" at bounding box center [249, 166] width 40 height 19
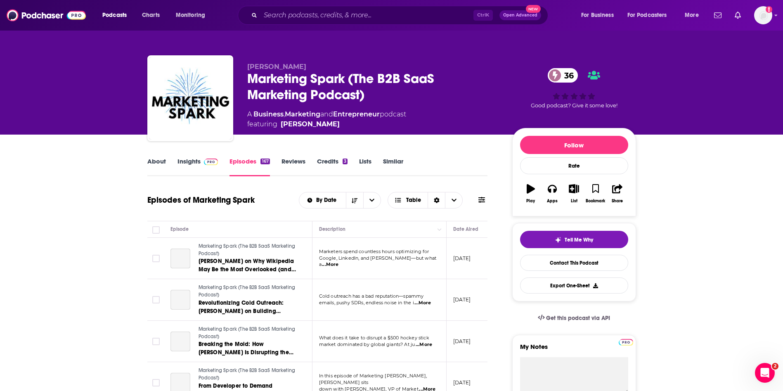
scroll to position [118, 0]
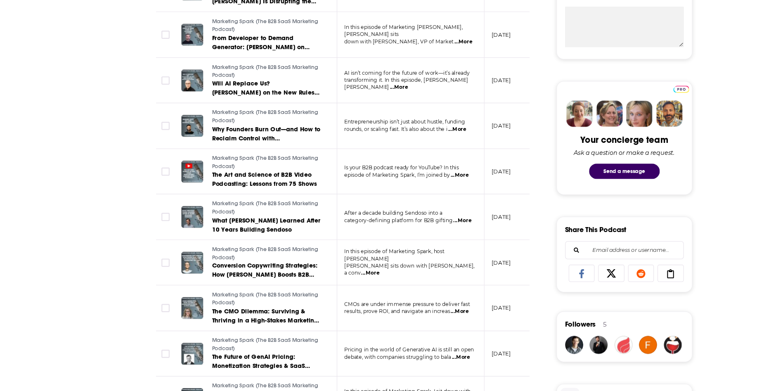
scroll to position [327, 0]
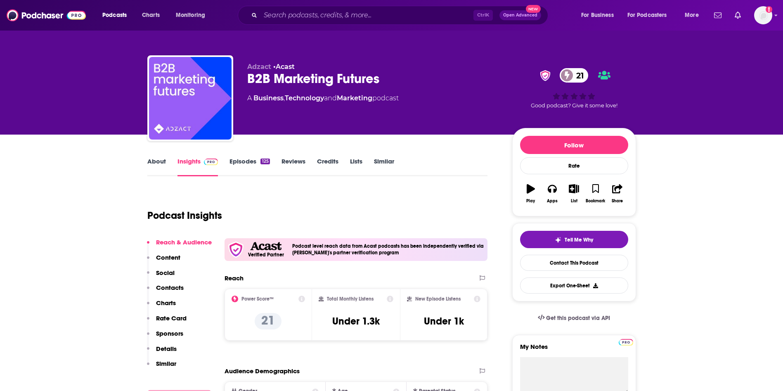
click at [261, 67] on span "Adzact" at bounding box center [259, 67] width 24 height 8
copy p "Adzact"
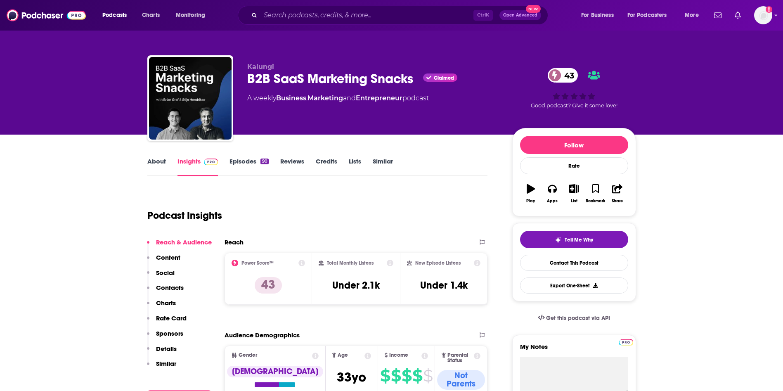
click at [153, 163] on link "About" at bounding box center [156, 166] width 19 height 19
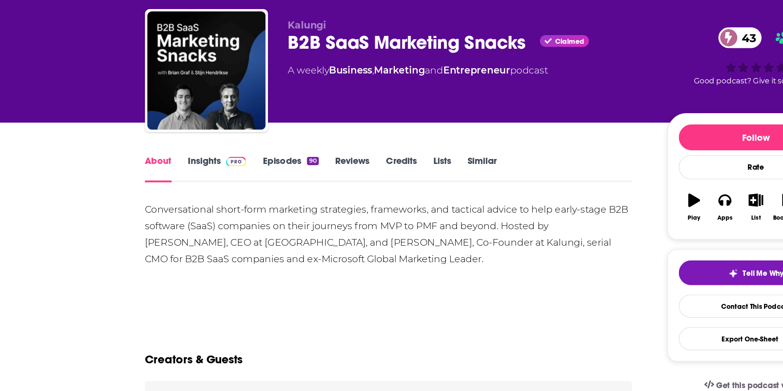
click at [167, 208] on div "Conversational short-form marketing strategies, frameworks, and tactical advice…" at bounding box center [317, 212] width 340 height 46
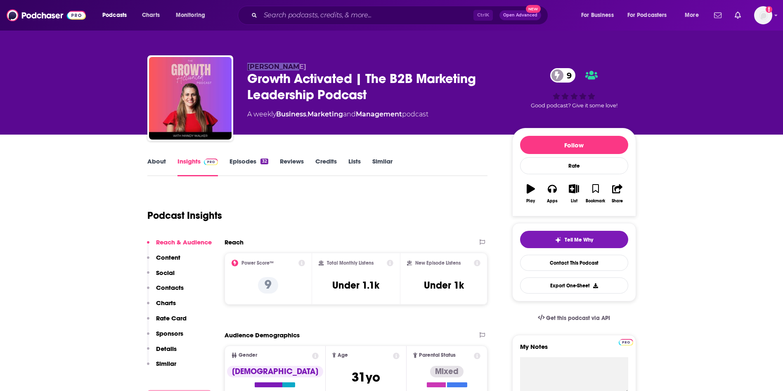
drag, startPoint x: 292, startPoint y: 64, endPoint x: 248, endPoint y: 65, distance: 45.0
click at [248, 65] on span "Mandy Walker" at bounding box center [276, 67] width 59 height 8
copy span "Mandy Walke"
drag, startPoint x: 243, startPoint y: 80, endPoint x: 353, endPoint y: 84, distance: 110.6
click at [353, 84] on div "Mandy Walker Growth Activated | The B2B Marketing Leadership Podcast 9 A weekly…" at bounding box center [391, 99] width 488 height 89
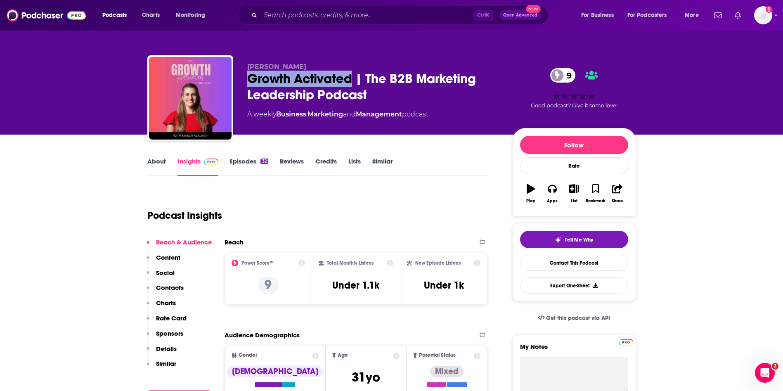
copy h2 "Growth Activated"
click at [265, 89] on div "Growth Activated | The B2B Marketing Leadership Podcast 9" at bounding box center [373, 87] width 252 height 32
drag, startPoint x: 247, startPoint y: 80, endPoint x: 352, endPoint y: 84, distance: 105.3
click at [352, 84] on div "Growth Activated | The B2B Marketing Leadership Podcast 9" at bounding box center [373, 87] width 252 height 32
copy h2 "Growth Activated"
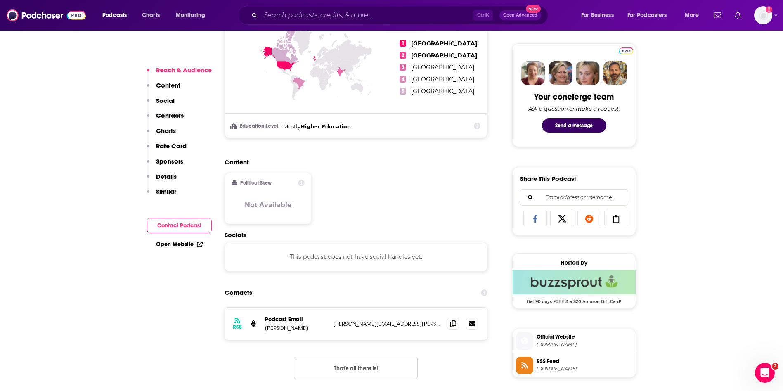
scroll to position [382, 0]
click at [453, 321] on icon at bounding box center [453, 322] width 6 height 7
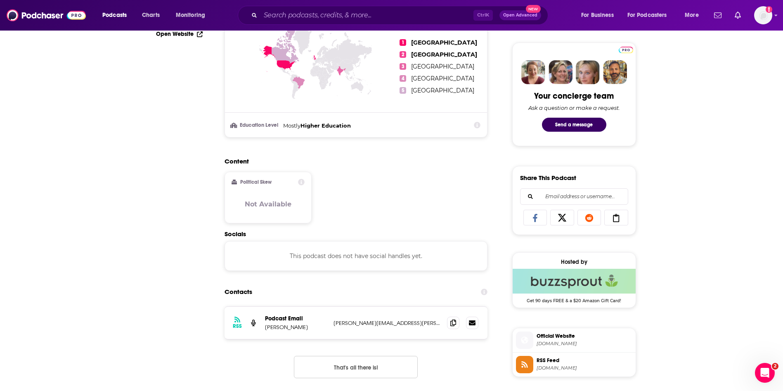
scroll to position [0, 0]
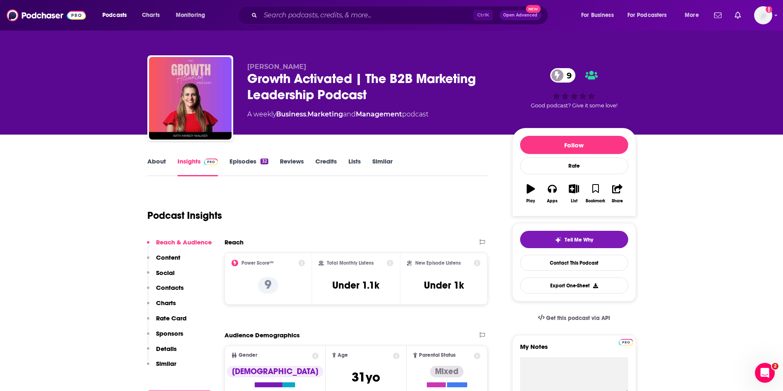
click at [152, 165] on link "About" at bounding box center [156, 166] width 19 height 19
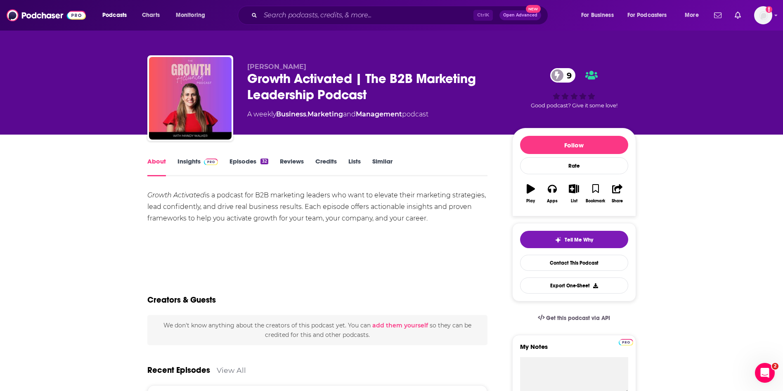
drag, startPoint x: 138, startPoint y: 193, endPoint x: 435, endPoint y: 218, distance: 297.6
copy div "Growth Activated is a podcast for B2B marketing leaders who want to elevate the…"
click at [549, 189] on icon "button" at bounding box center [551, 189] width 9 height 8
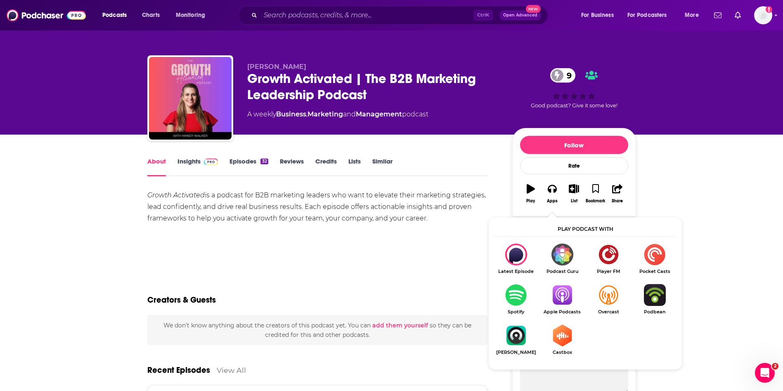
click at [570, 302] on img "Show Listen On dropdown" at bounding box center [562, 295] width 46 height 22
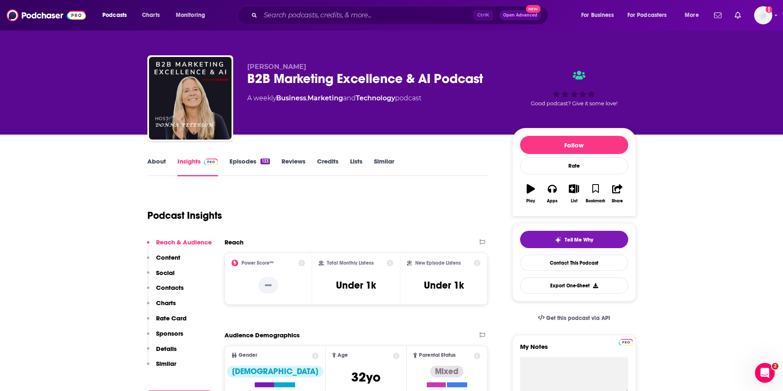
click at [153, 160] on link "About" at bounding box center [156, 166] width 19 height 19
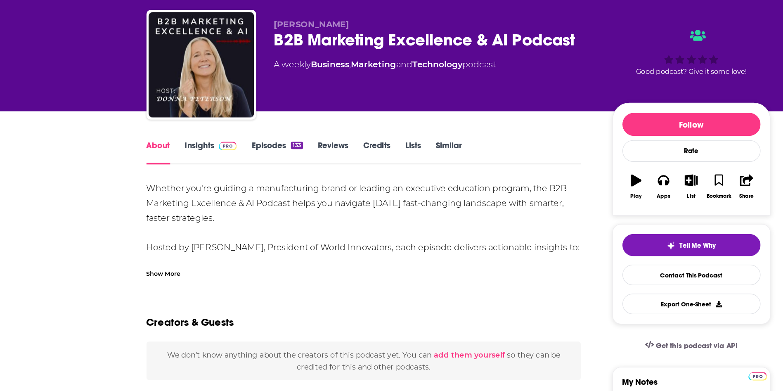
click at [165, 260] on div "Show More" at bounding box center [160, 261] width 27 height 8
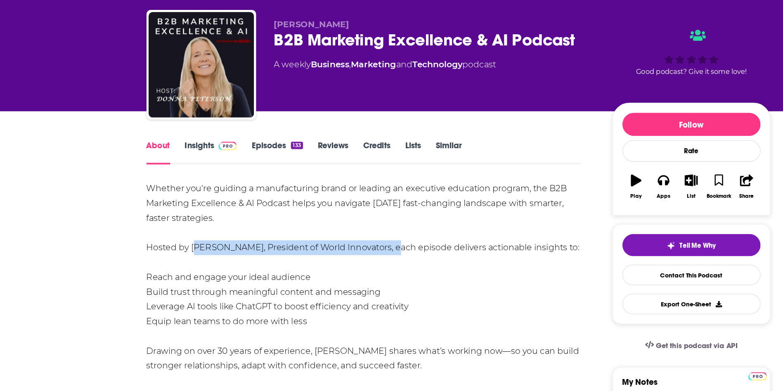
drag, startPoint x: 184, startPoint y: 240, endPoint x: 336, endPoint y: 244, distance: 151.9
click at [336, 244] on div "Whether you're guiding a manufacturing brand or leading an executive education …" at bounding box center [317, 281] width 340 height 185
copy div "[PERSON_NAME], President of World Innovators,"
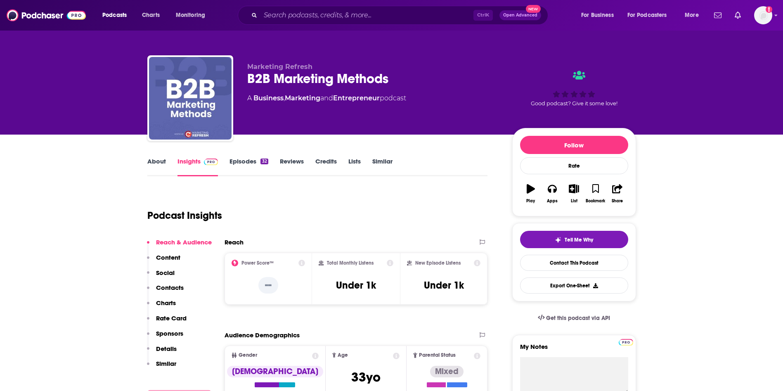
click at [160, 163] on link "About" at bounding box center [156, 166] width 19 height 19
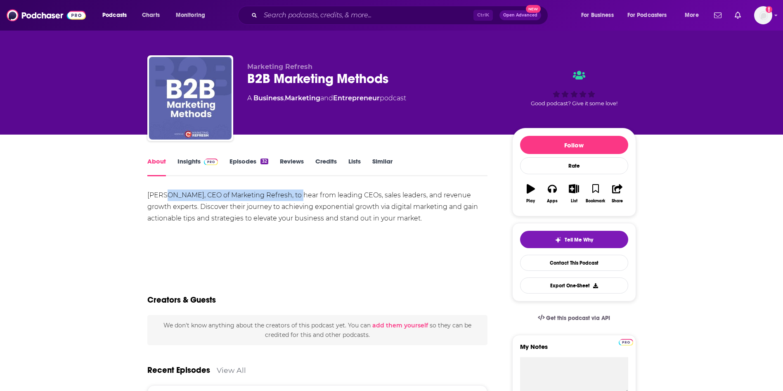
drag, startPoint x: 296, startPoint y: 194, endPoint x: 162, endPoint y: 198, distance: 133.7
click at [162, 198] on div "[PERSON_NAME], CEO of Marketing Refresh, to hear from leading CEOs, sales leade…" at bounding box center [317, 206] width 340 height 35
copy div "[PERSON_NAME], CEO of Marketing Refresh"
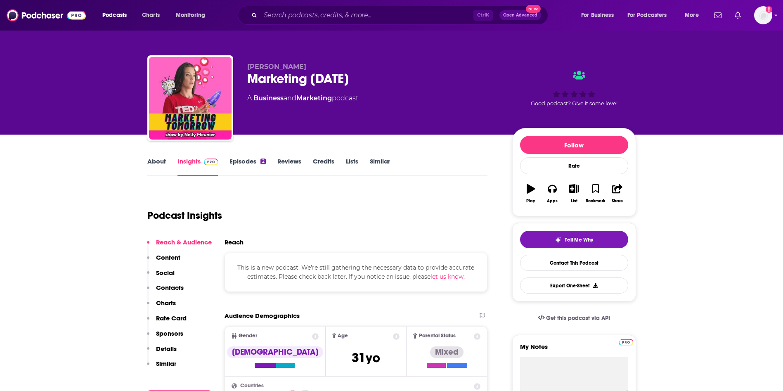
click at [113, 80] on div "[PERSON_NAME] Marketing [DATE] A Business and Marketing podcast Good podcast? G…" at bounding box center [391, 67] width 783 height 134
click at [157, 163] on link "About" at bounding box center [156, 166] width 19 height 19
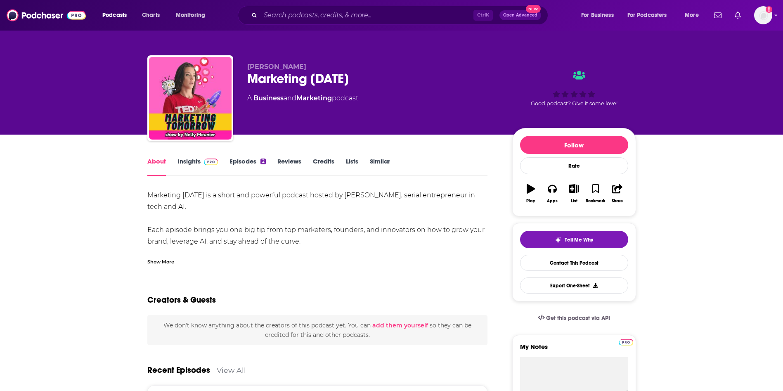
click at [233, 169] on link "Episodes 2" at bounding box center [247, 166] width 36 height 19
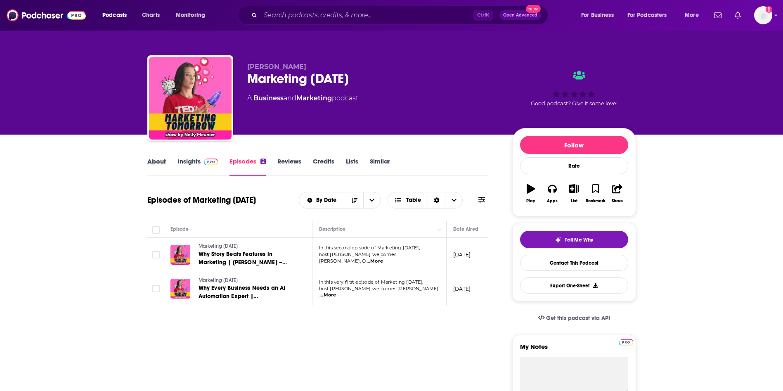
click at [166, 172] on div "About" at bounding box center [162, 166] width 30 height 19
click at [155, 165] on link "About" at bounding box center [156, 166] width 19 height 19
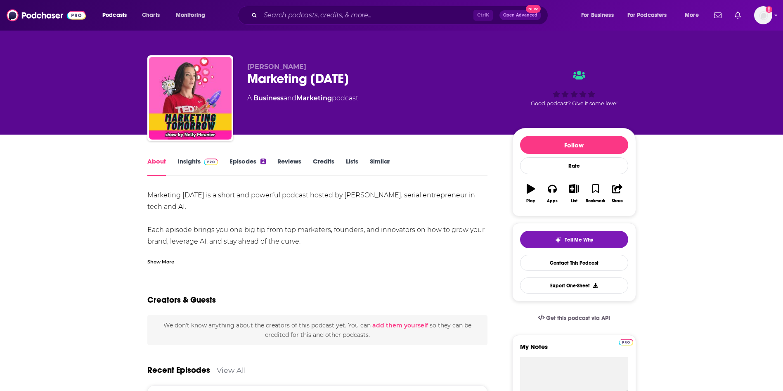
click at [172, 255] on div "Show More" at bounding box center [317, 258] width 340 height 14
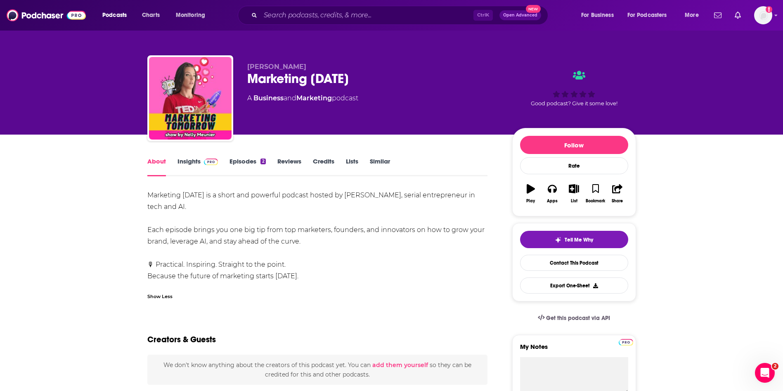
click at [166, 291] on div "Show Less" at bounding box center [317, 293] width 340 height 14
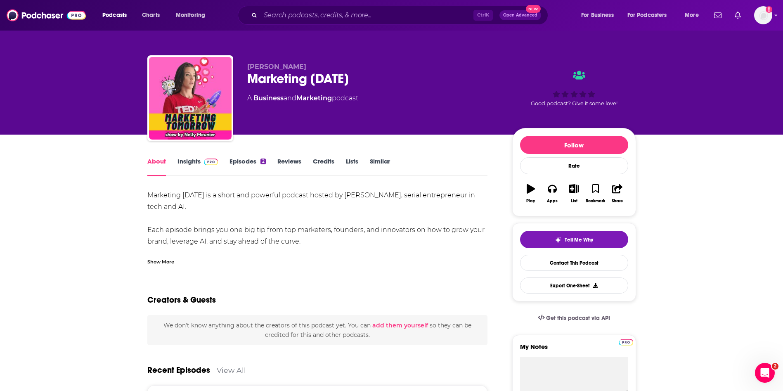
click at [158, 262] on div "Show More" at bounding box center [160, 261] width 27 height 8
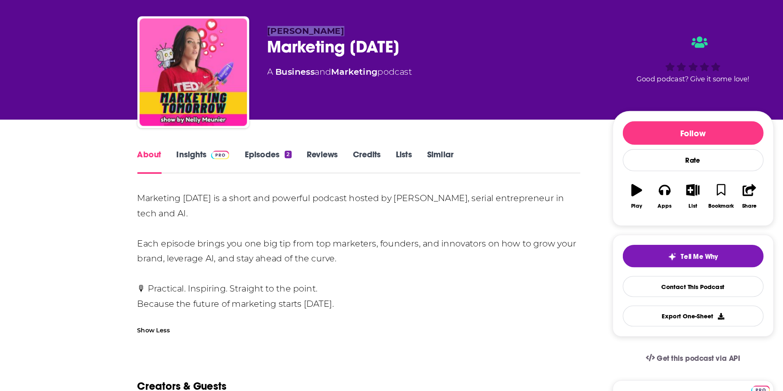
drag, startPoint x: 298, startPoint y: 67, endPoint x: 248, endPoint y: 68, distance: 49.9
click at [248, 68] on p "[PERSON_NAME]" at bounding box center [373, 67] width 252 height 8
copy span "[PERSON_NAME]"
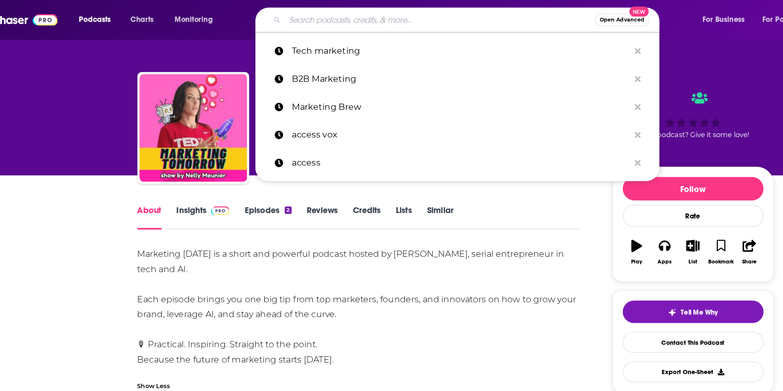
click at [292, 18] on input "Search podcasts, credits, & more..." at bounding box center [379, 15] width 238 height 13
paste input "Growth Activated"
type input "Growth Activated"
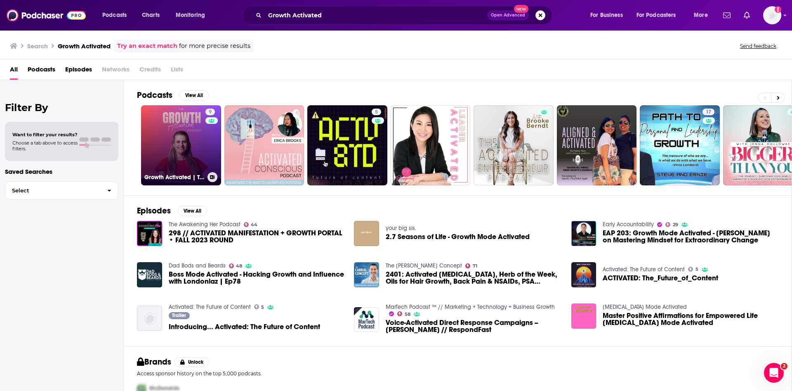
click at [177, 159] on link "9 Growth Activated | The B2B Marketing Leadership Podcast" at bounding box center [181, 145] width 80 height 80
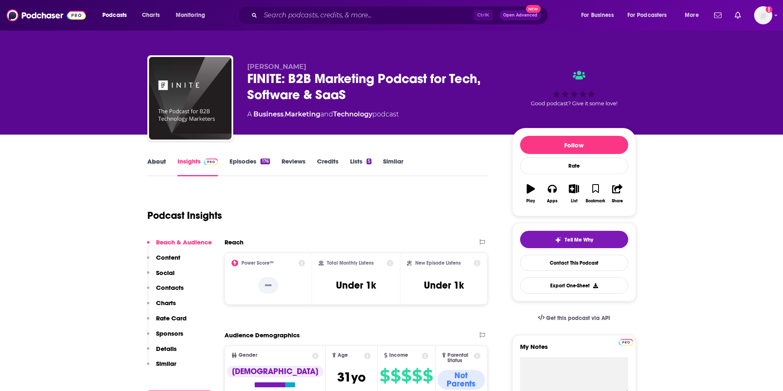
click at [170, 165] on div "About" at bounding box center [162, 166] width 30 height 19
click at [157, 165] on link "About" at bounding box center [156, 166] width 19 height 19
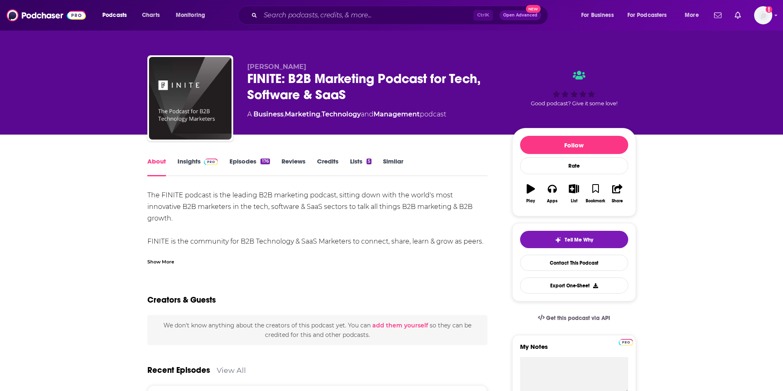
click at [165, 258] on div "Show More" at bounding box center [160, 261] width 27 height 8
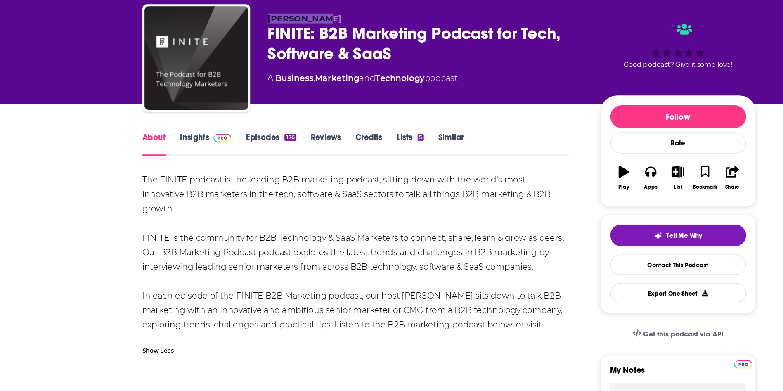
drag, startPoint x: 284, startPoint y: 66, endPoint x: 243, endPoint y: 65, distance: 40.8
click at [243, 65] on div "Jodi Norris FINITE: B2B Marketing Podcast for Tech, Software & SaaS A Business …" at bounding box center [391, 99] width 488 height 89
copy span "Jodi Norris"
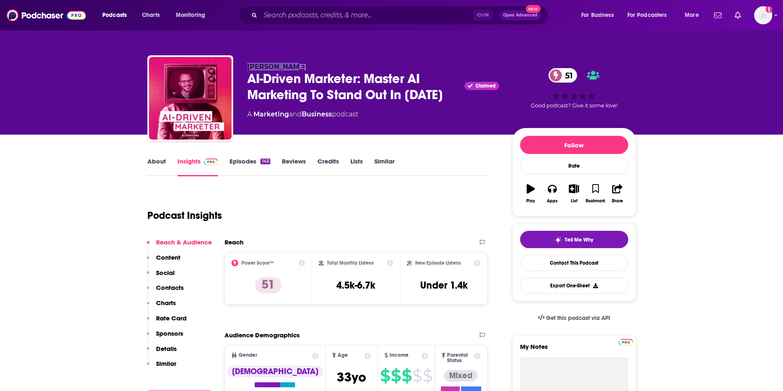
drag, startPoint x: 297, startPoint y: 68, endPoint x: 244, endPoint y: 66, distance: 53.3
click at [244, 66] on div "Dan Sanchez AI-Driven Marketer: Master AI Marketing To Stand Out In 2025 Claime…" at bounding box center [391, 99] width 488 height 89
copy span "Dan Sanchez"
drag, startPoint x: 247, startPoint y: 74, endPoint x: 358, endPoint y: 82, distance: 111.2
click at [358, 82] on div "Dan Sanchez AI-Driven Marketer: Master AI Marketing To Stand Out In 2025 Claime…" at bounding box center [391, 99] width 488 height 89
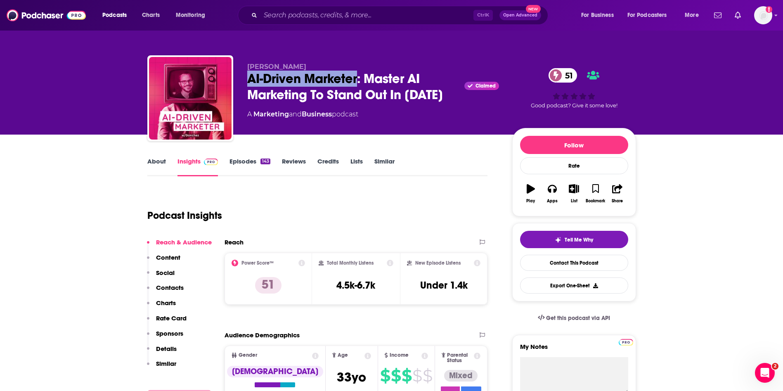
copy h2 "AI-Driven Marketer"
click at [252, 81] on div "AI-Driven Marketer: Master AI Marketing To Stand Out In 2025 Claimed 51" at bounding box center [373, 87] width 252 height 32
drag, startPoint x: 245, startPoint y: 79, endPoint x: 358, endPoint y: 80, distance: 113.9
click at [358, 80] on div "Dan Sanchez AI-Driven Marketer: Master AI Marketing To Stand Out In 2025 Claime…" at bounding box center [391, 99] width 488 height 89
copy h2 "AI-Driven Marketer"
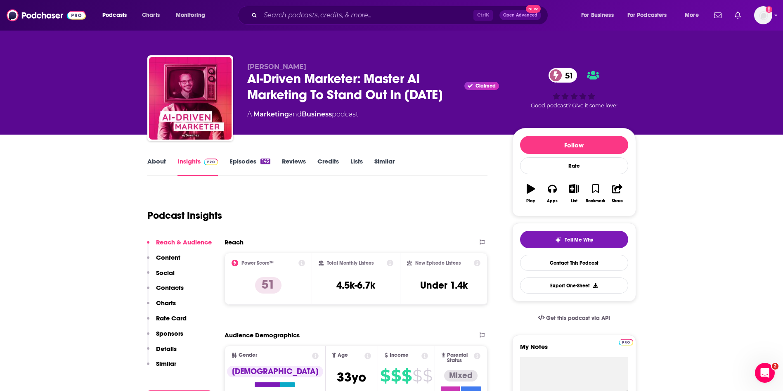
click at [275, 63] on span "Dan Sanchez" at bounding box center [276, 67] width 59 height 8
copy span "Sanchez"
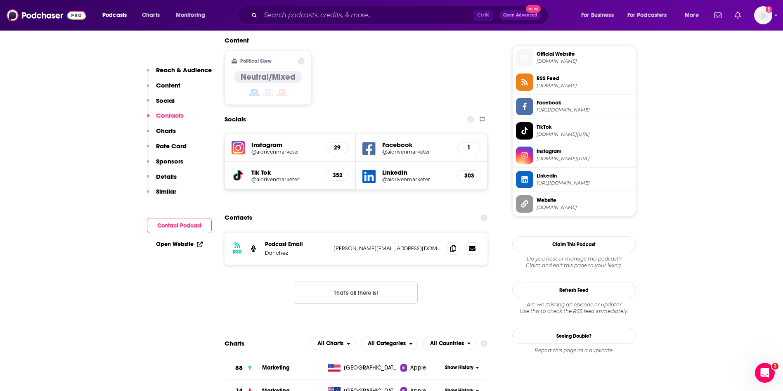
scroll to position [679, 0]
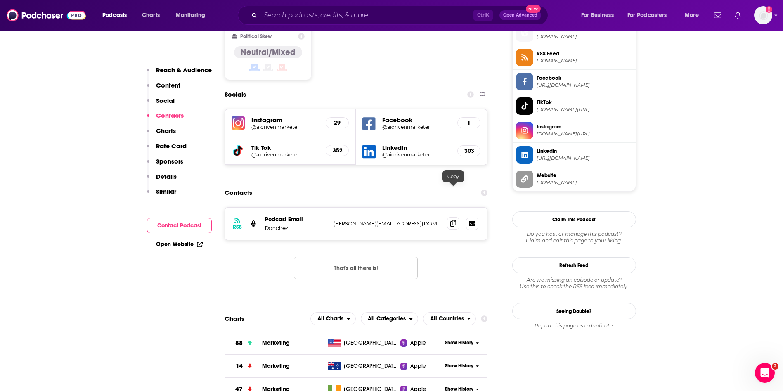
click at [454, 220] on icon at bounding box center [453, 223] width 6 height 7
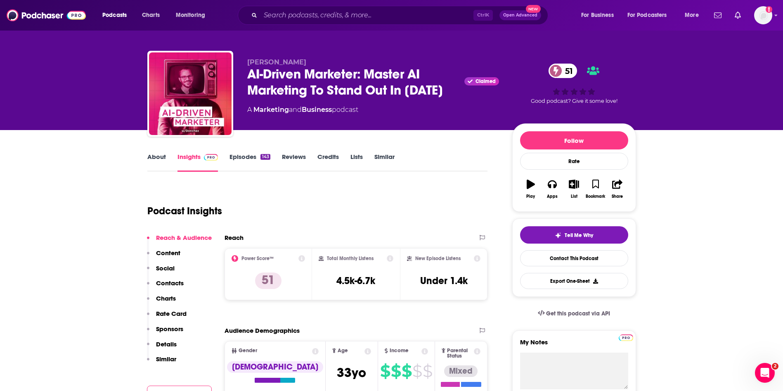
scroll to position [0, 0]
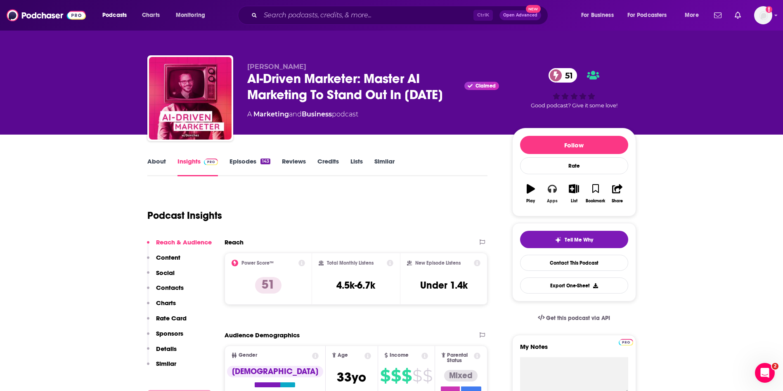
click at [555, 189] on icon "button" at bounding box center [551, 188] width 9 height 9
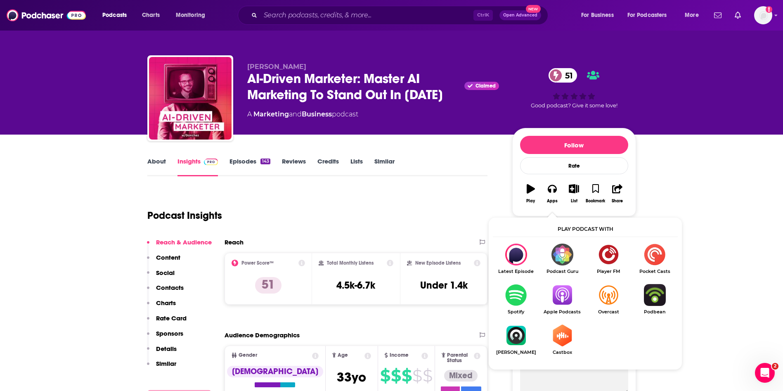
click at [568, 295] on img "Show Listen On dropdown" at bounding box center [562, 295] width 46 height 22
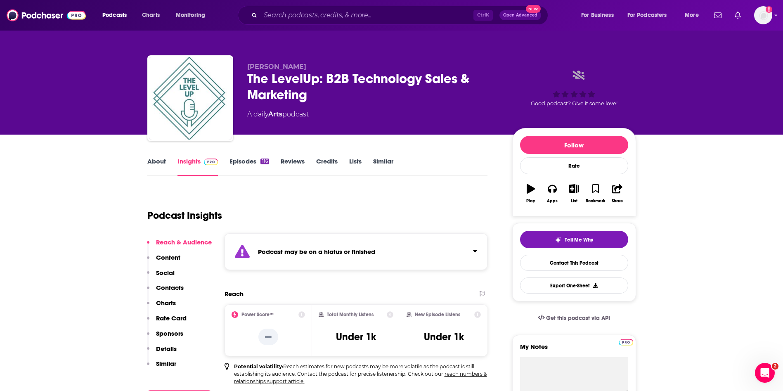
click at [245, 167] on link "Episodes 116" at bounding box center [248, 166] width 39 height 19
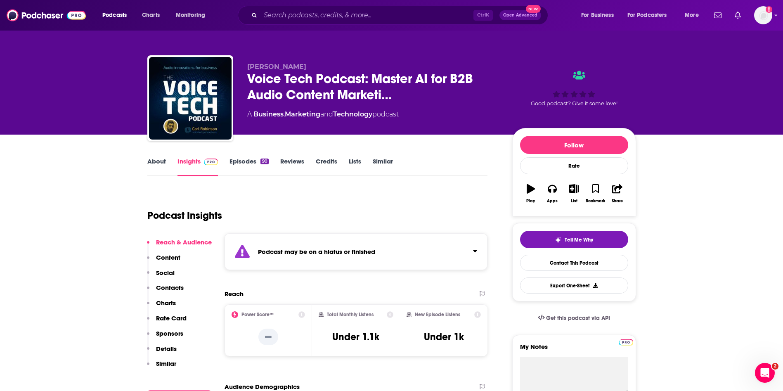
click at [233, 166] on link "Episodes 90" at bounding box center [248, 166] width 39 height 19
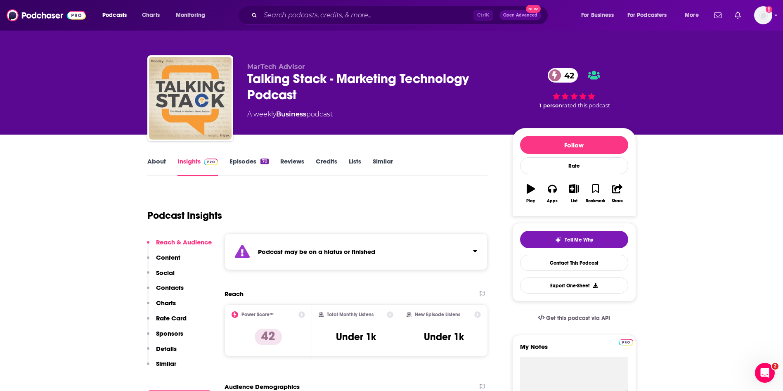
click at [234, 163] on link "Episodes 70" at bounding box center [248, 166] width 39 height 19
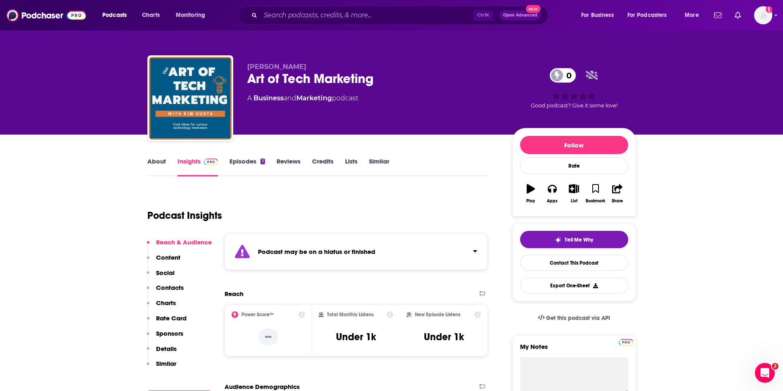
click at [253, 162] on link "Episodes 1" at bounding box center [246, 166] width 35 height 19
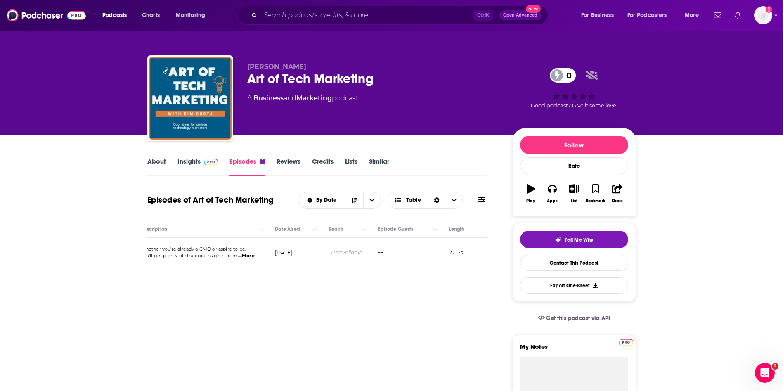
scroll to position [0, 179]
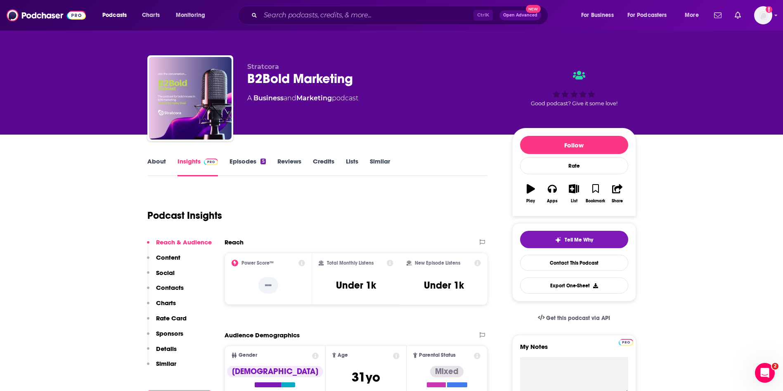
click at [248, 161] on link "Episodes 5" at bounding box center [247, 166] width 36 height 19
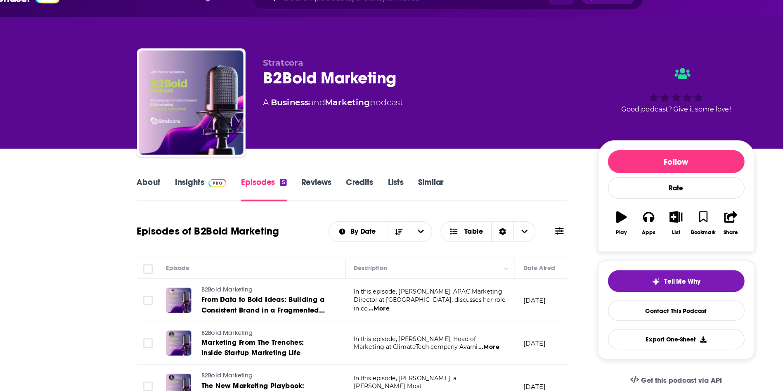
click at [268, 65] on span "Stratcora" at bounding box center [263, 67] width 32 height 8
click at [158, 157] on link "About" at bounding box center [156, 166] width 19 height 19
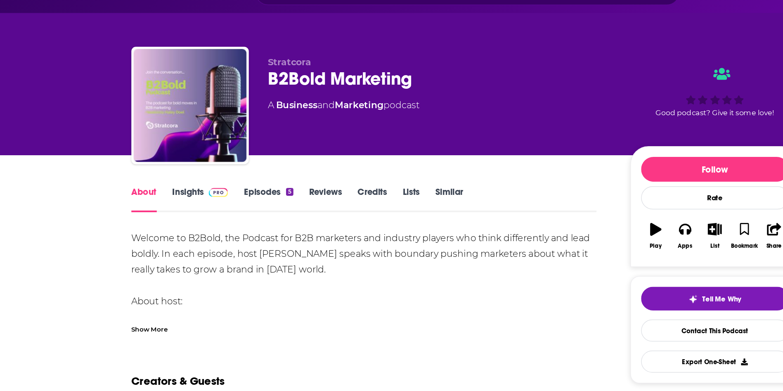
click at [167, 260] on div "Show More" at bounding box center [160, 261] width 27 height 8
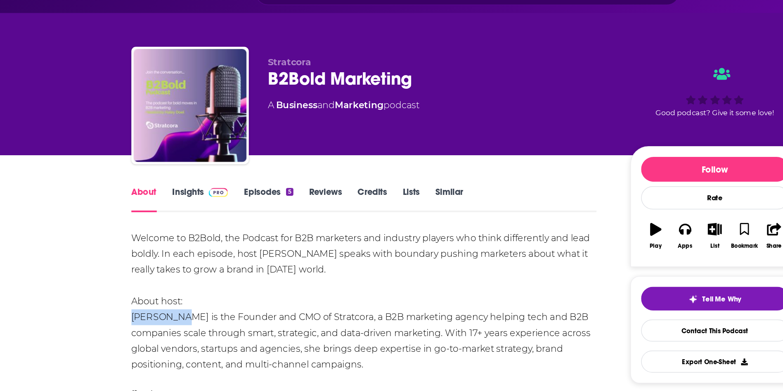
drag, startPoint x: 146, startPoint y: 250, endPoint x: 182, endPoint y: 251, distance: 35.5
click at [182, 251] on div "Welcome to B2Bold, the Podcast for B2B marketers and industry players who think…" at bounding box center [317, 241] width 340 height 104
copy div "[PERSON_NAME]"
